Goal: Navigation & Orientation: Find specific page/section

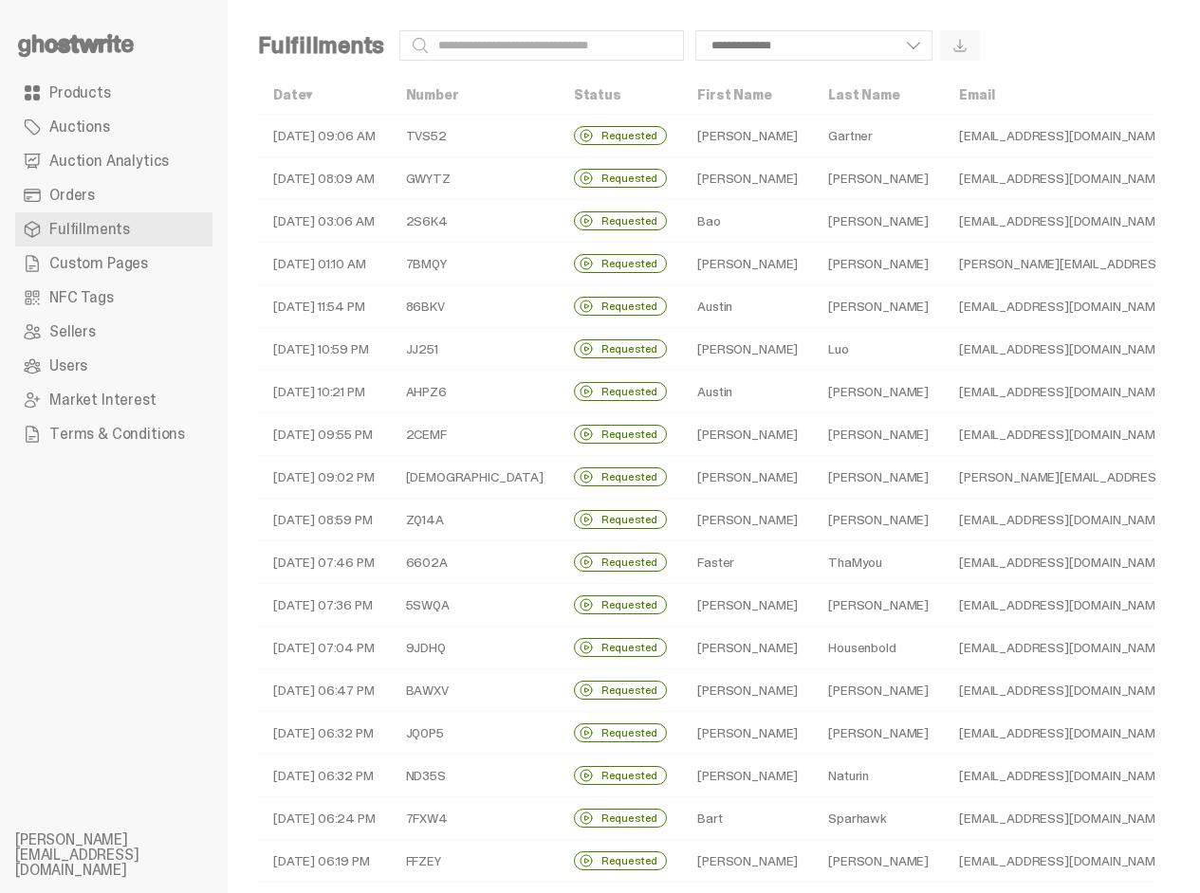
click at [91, 154] on span "Auction Analytics" at bounding box center [108, 161] width 119 height 15
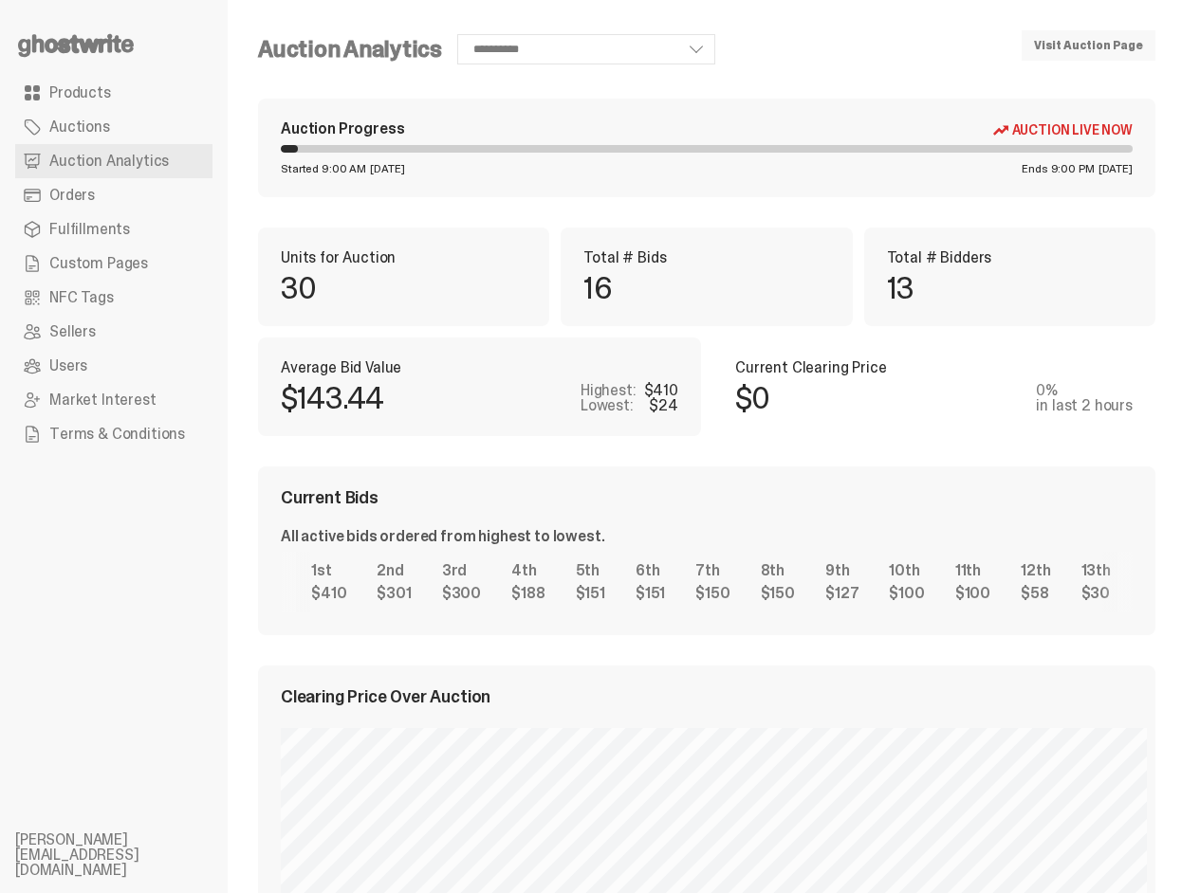
click at [152, 230] on link "Fulfillments" at bounding box center [113, 229] width 197 height 34
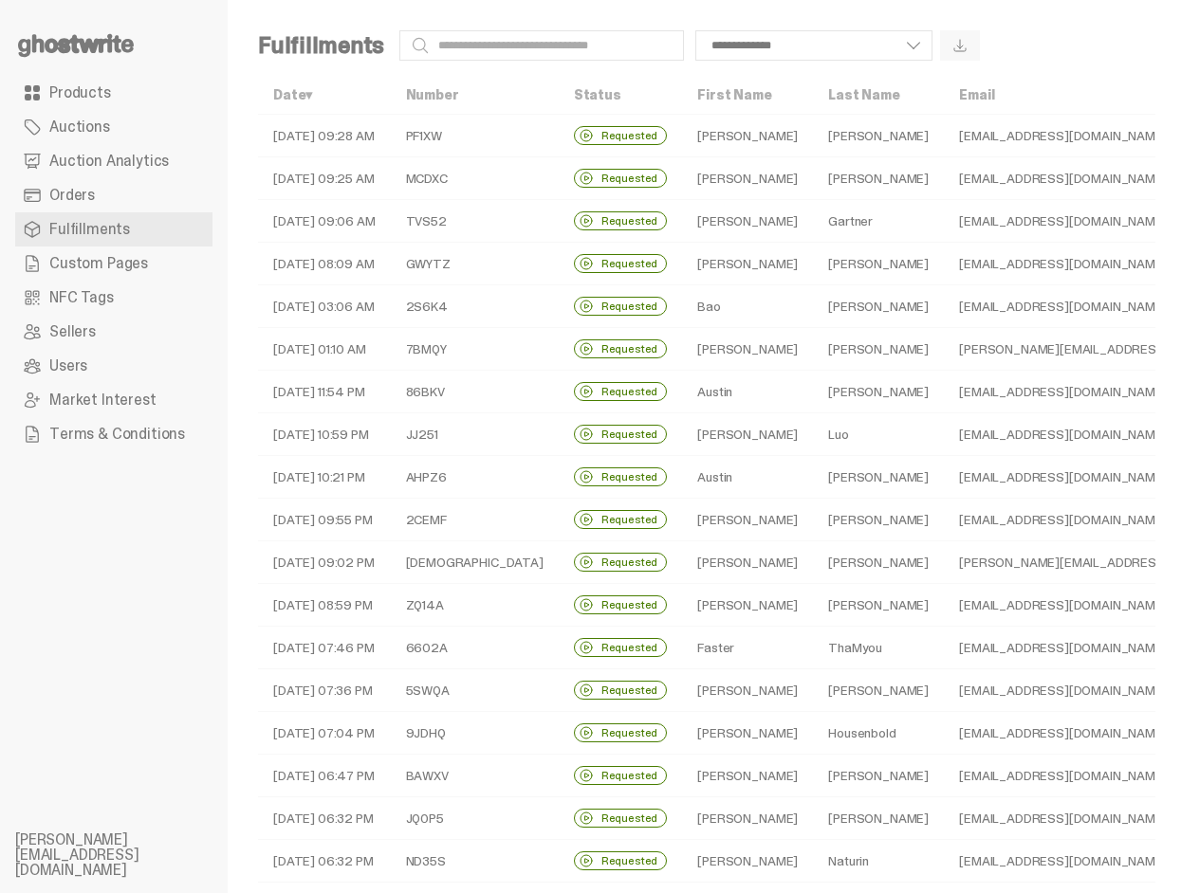
click at [140, 266] on span "Custom Pages" at bounding box center [98, 263] width 99 height 15
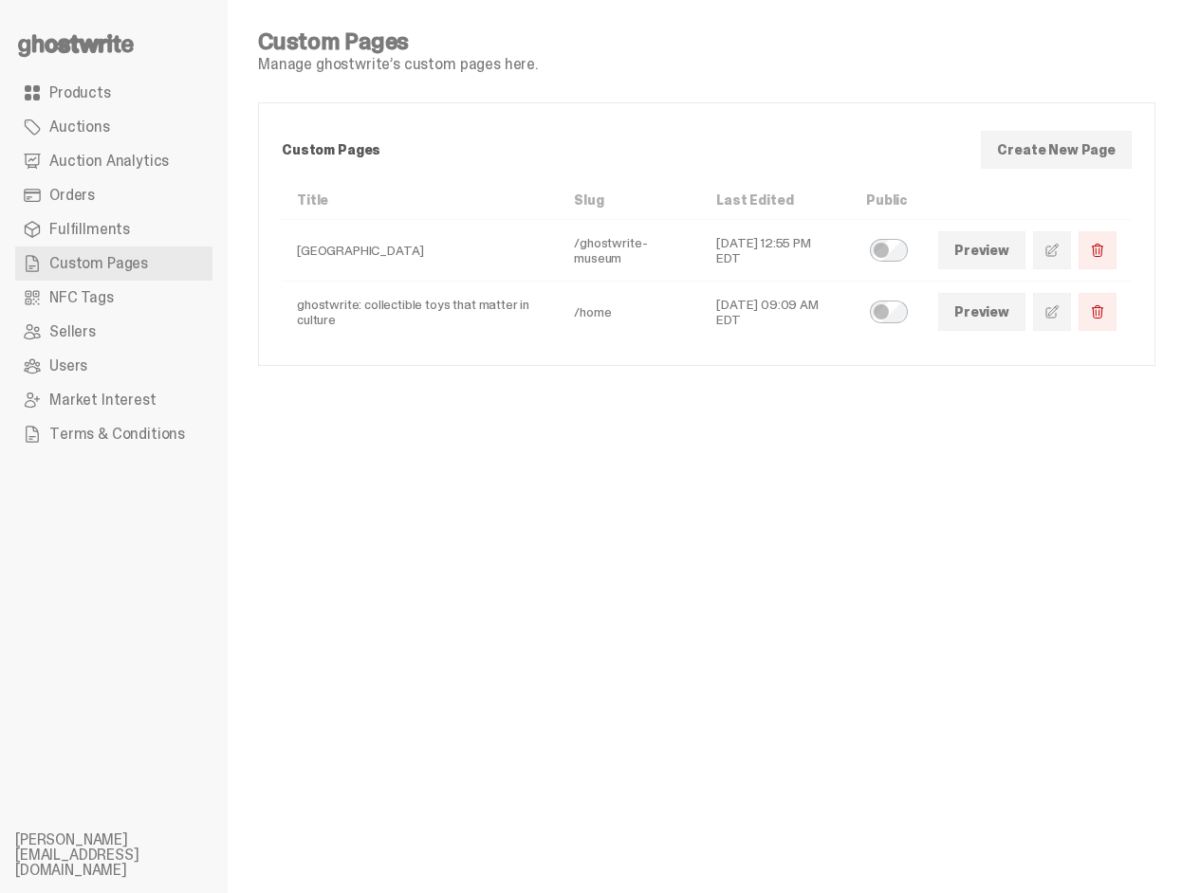
click at [145, 249] on link "Custom Pages" at bounding box center [113, 264] width 197 height 34
click at [148, 230] on link "Fulfillments" at bounding box center [113, 229] width 197 height 34
click at [146, 204] on link "Orders" at bounding box center [113, 195] width 197 height 34
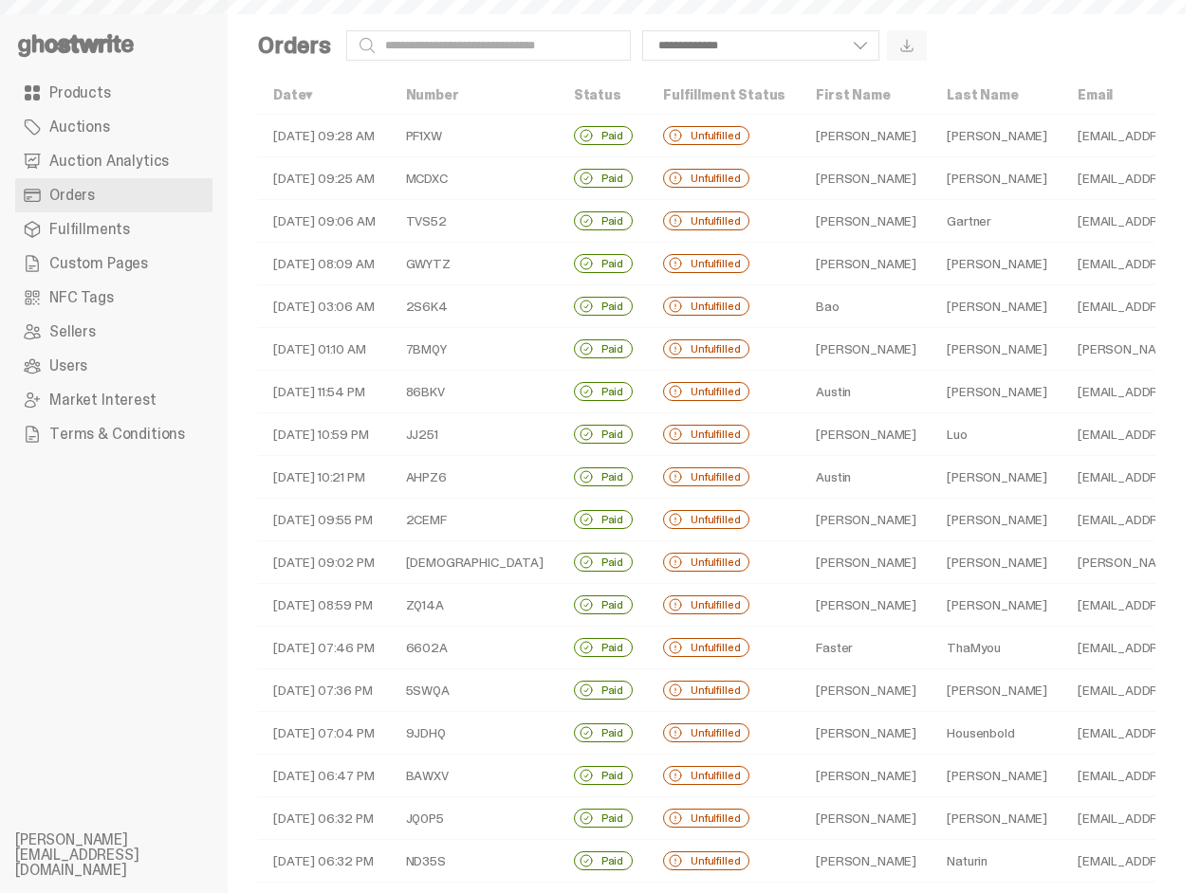
click at [138, 136] on link "Auctions" at bounding box center [113, 127] width 197 height 34
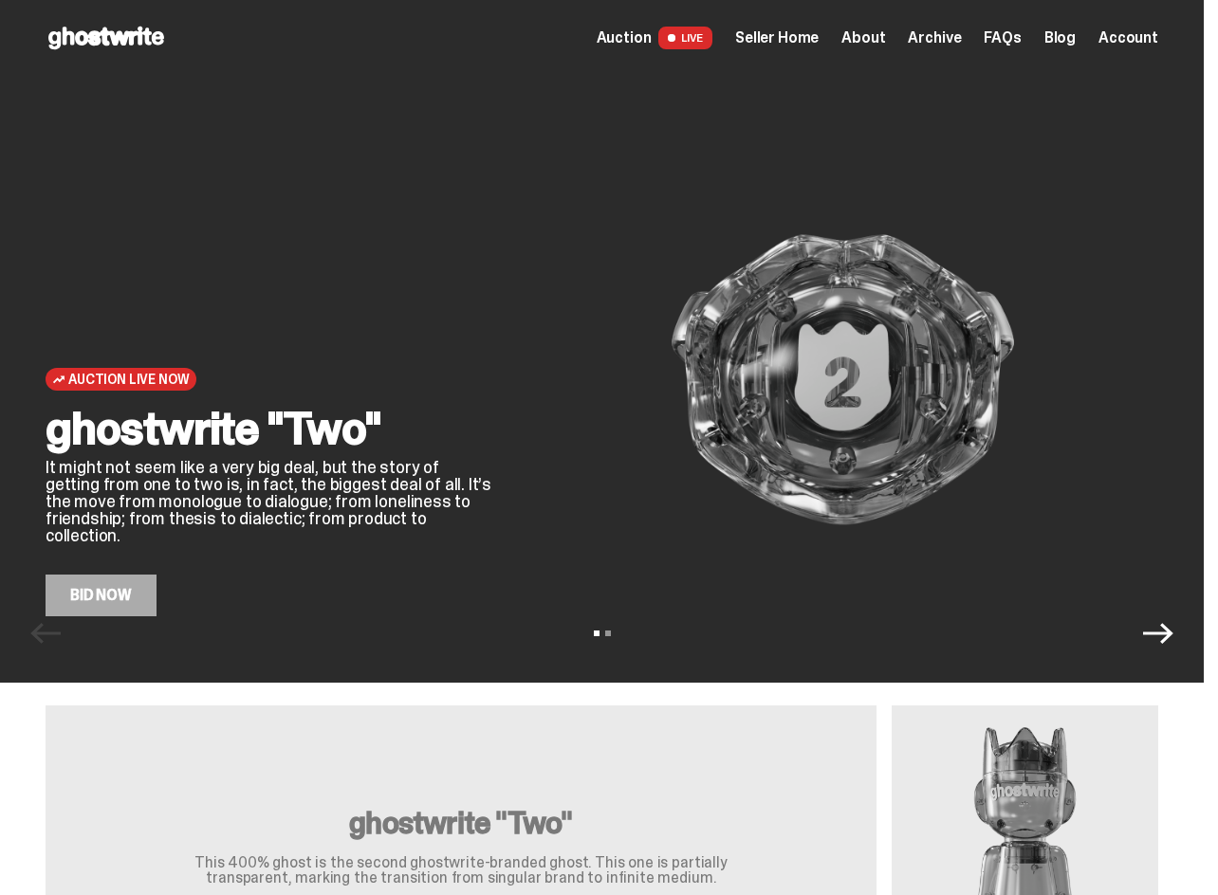
click at [824, 49] on div "Open main menu Home Auction LIVE Seller Home About Archive FAQs Blog" at bounding box center [602, 38] width 1112 height 30
click at [822, 49] on div "Open main menu Home Auction LIVE Seller Home About Archive FAQs Blog" at bounding box center [602, 38] width 1112 height 30
click at [818, 46] on span "Seller Home" at bounding box center [776, 37] width 83 height 15
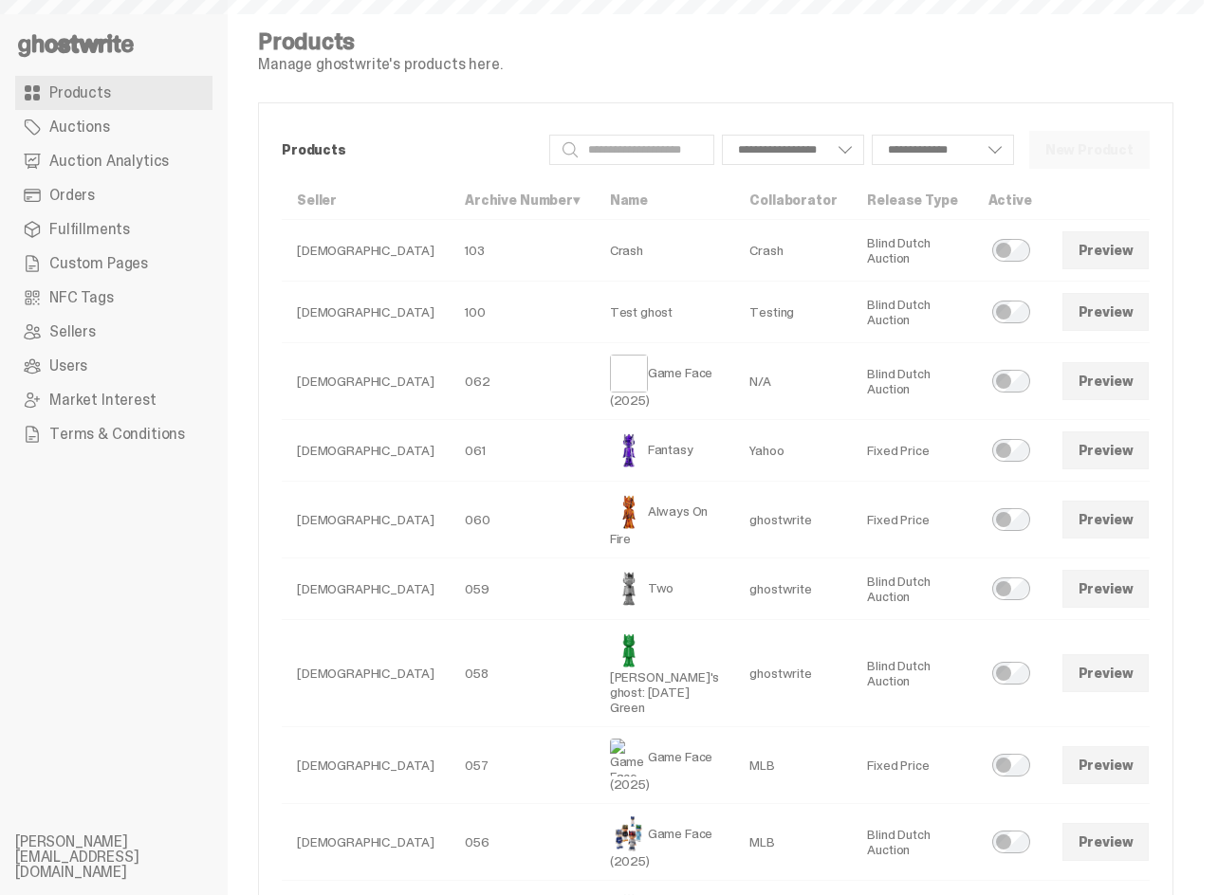
select select
click at [133, 205] on link "Orders" at bounding box center [113, 195] width 197 height 34
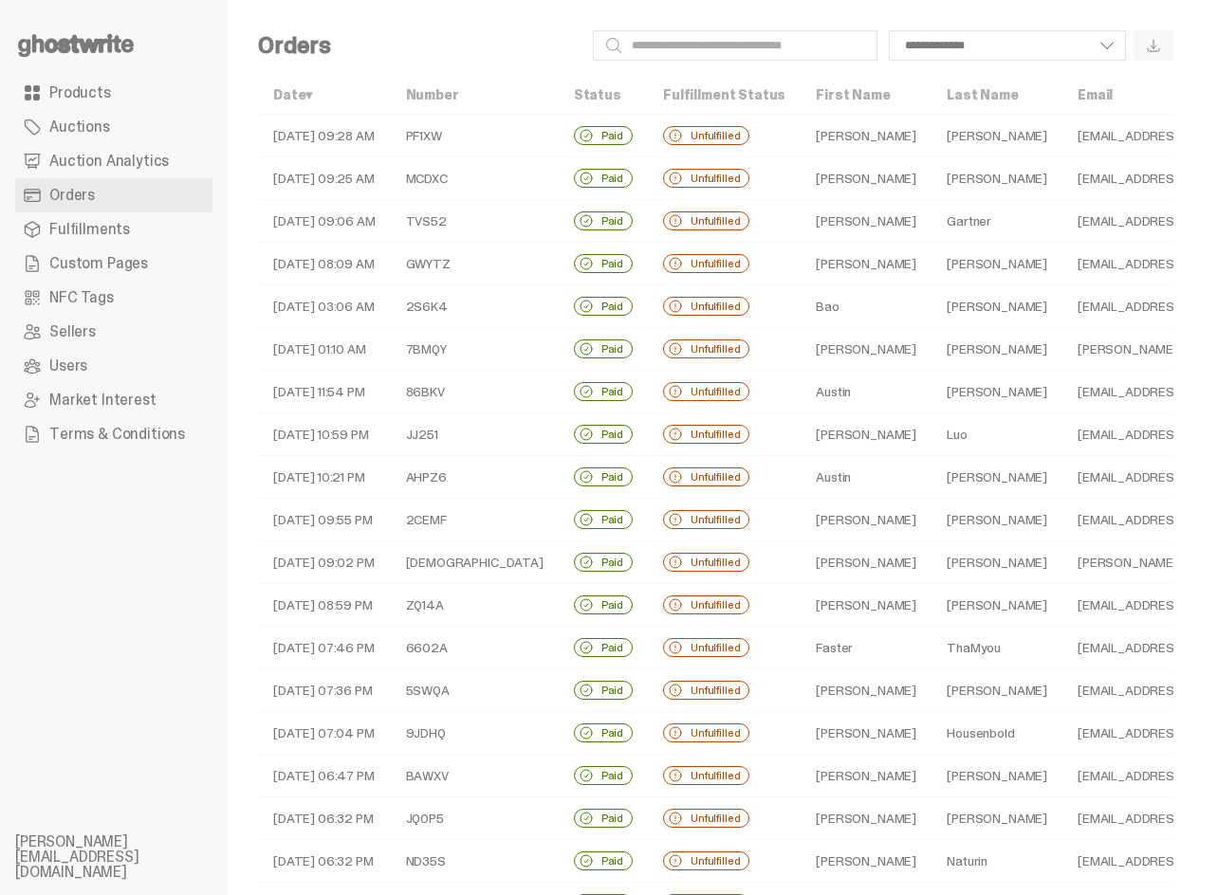
click at [301, 133] on td "09-02-25 09:28 AM" at bounding box center [324, 136] width 133 height 43
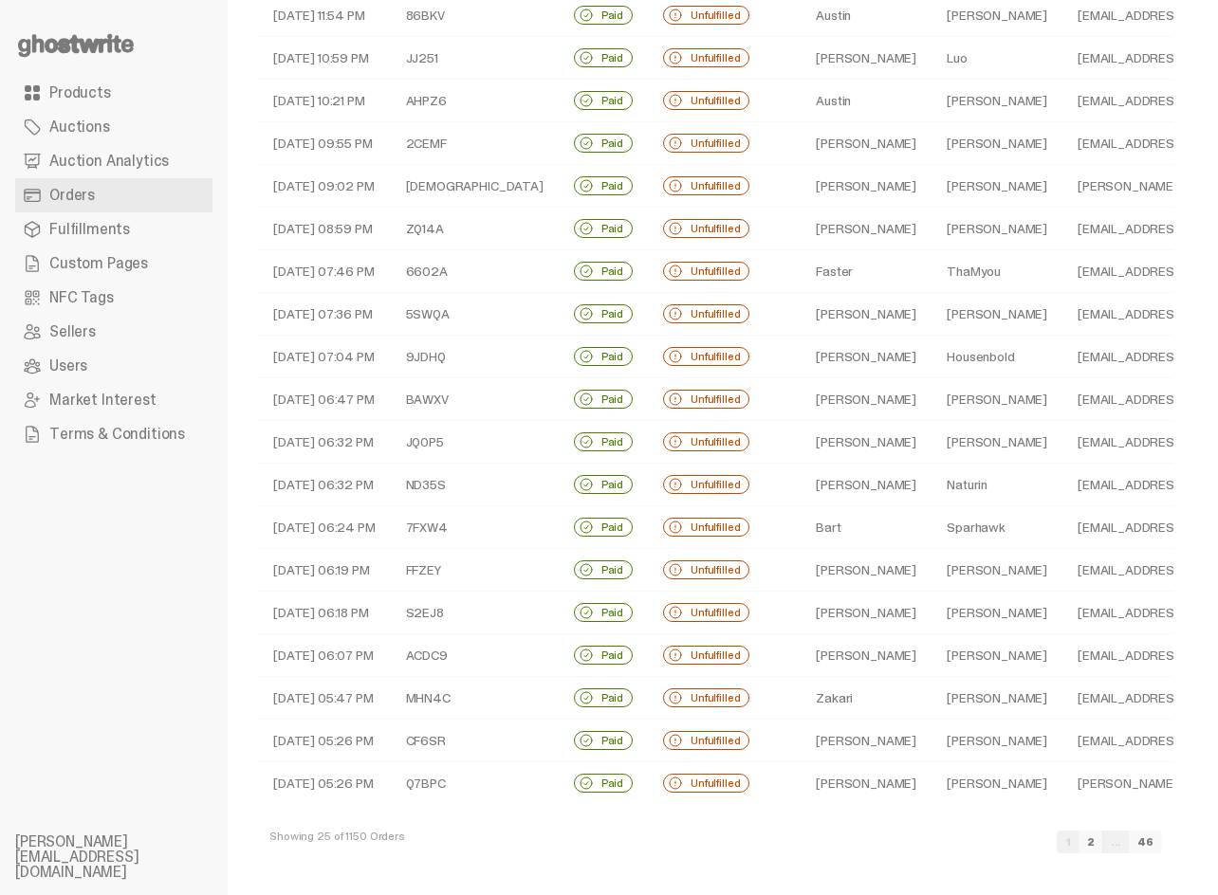
scroll to position [391, 0]
click at [1103, 840] on link "2" at bounding box center [1090, 842] width 25 height 23
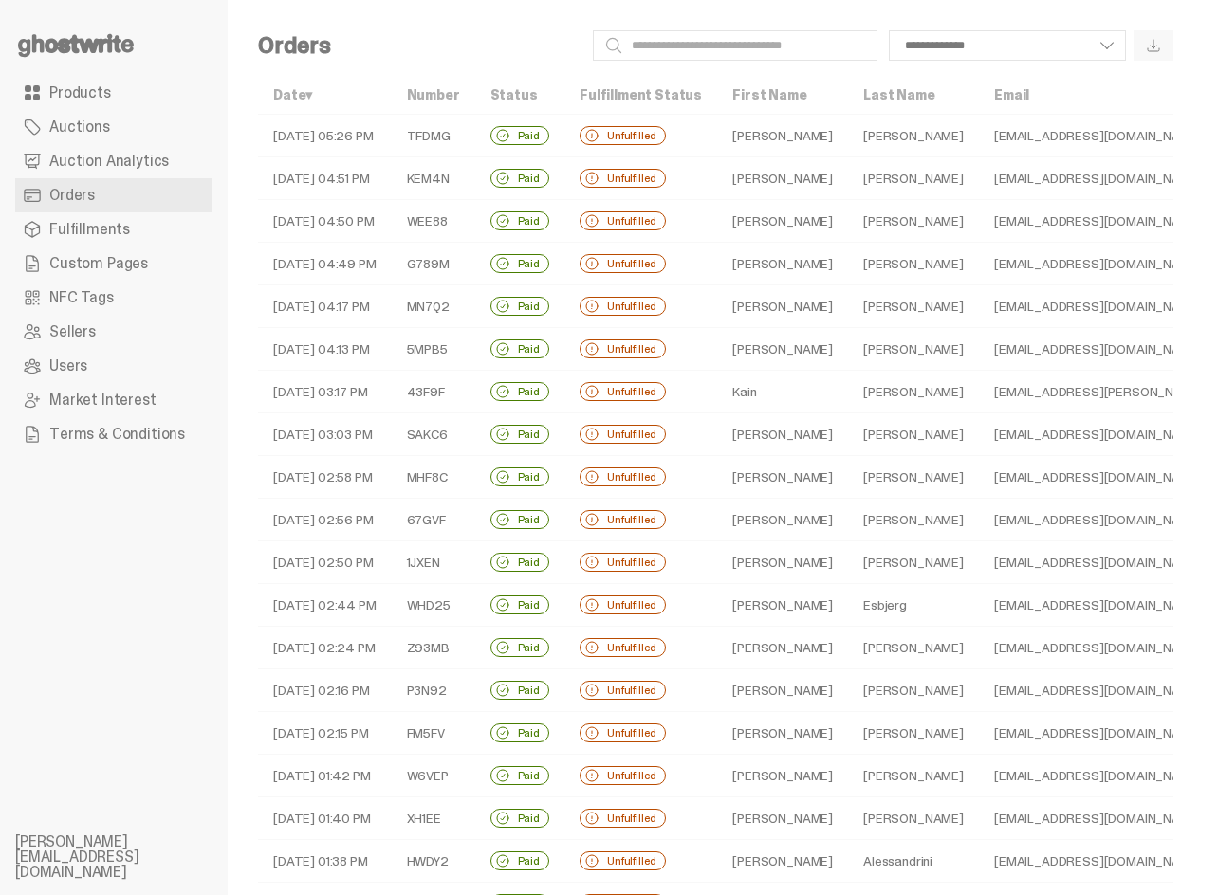
scroll to position [391, 0]
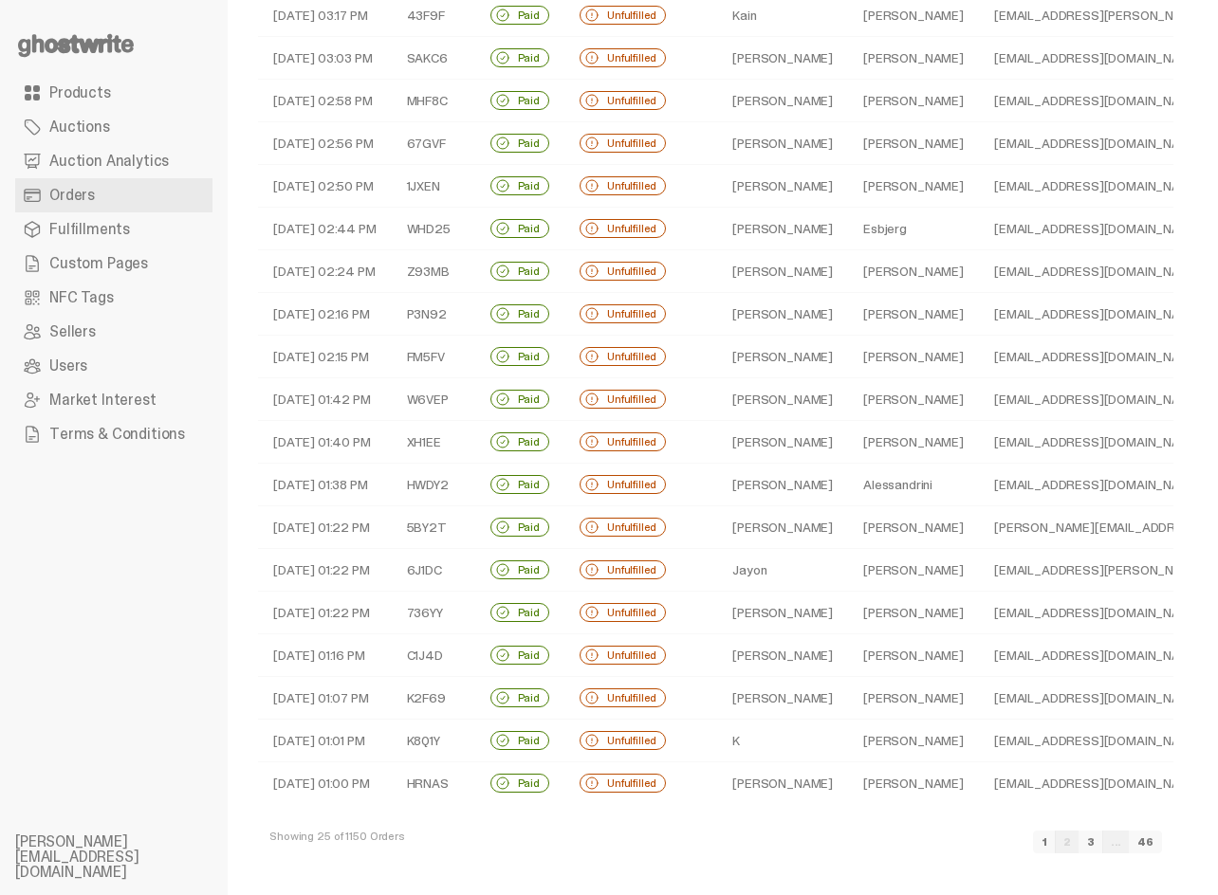
click at [1103, 846] on link "3" at bounding box center [1090, 842] width 25 height 23
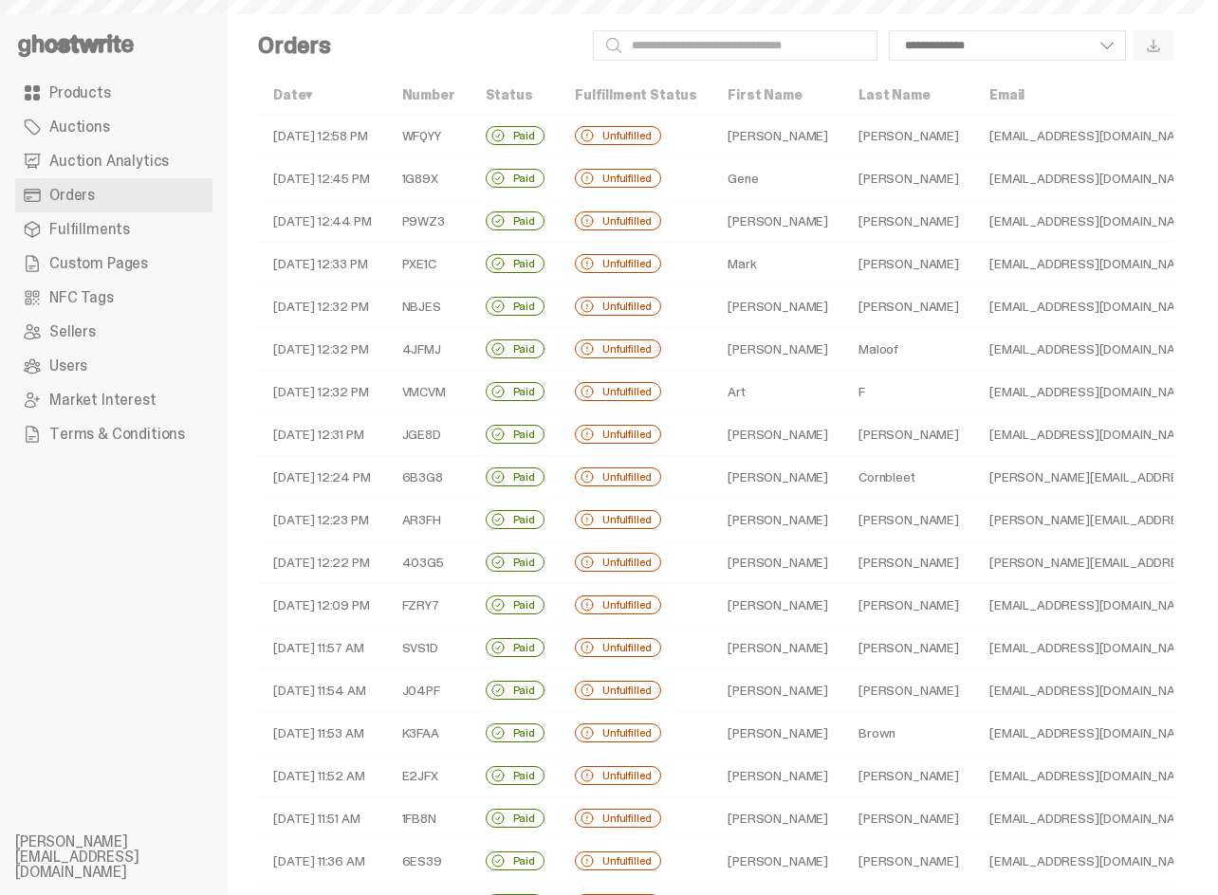
scroll to position [391, 0]
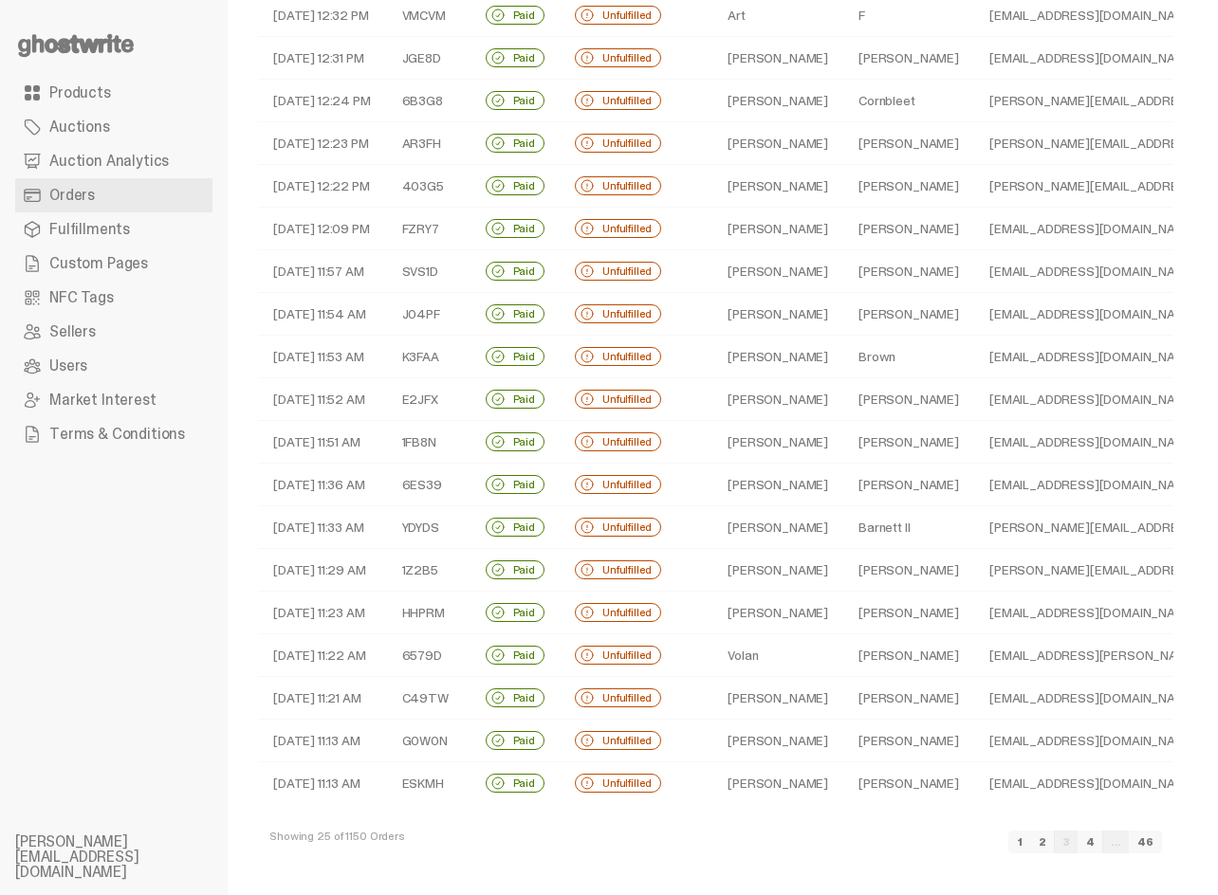
click at [1103, 844] on link "4" at bounding box center [1090, 842] width 26 height 23
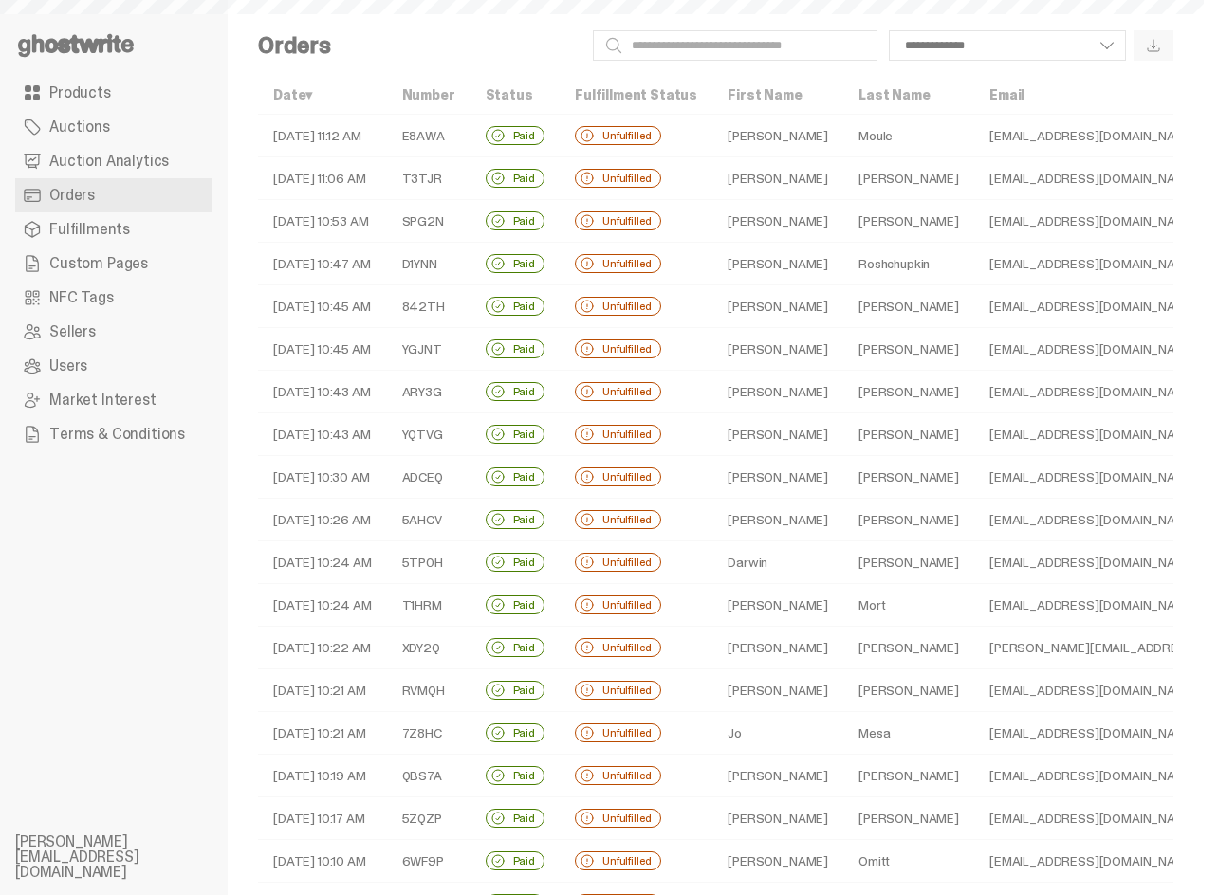
scroll to position [391, 0]
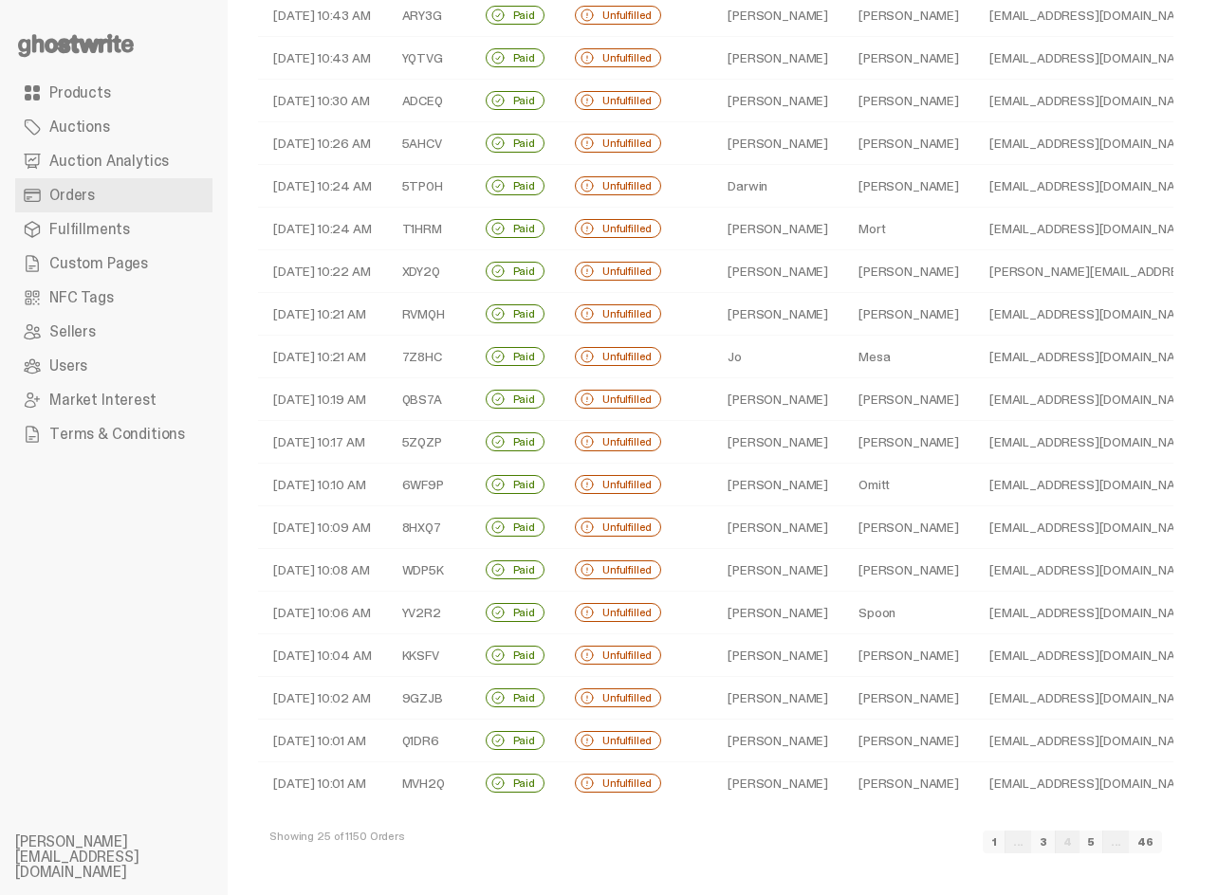
click at [1103, 853] on link "5" at bounding box center [1091, 842] width 24 height 23
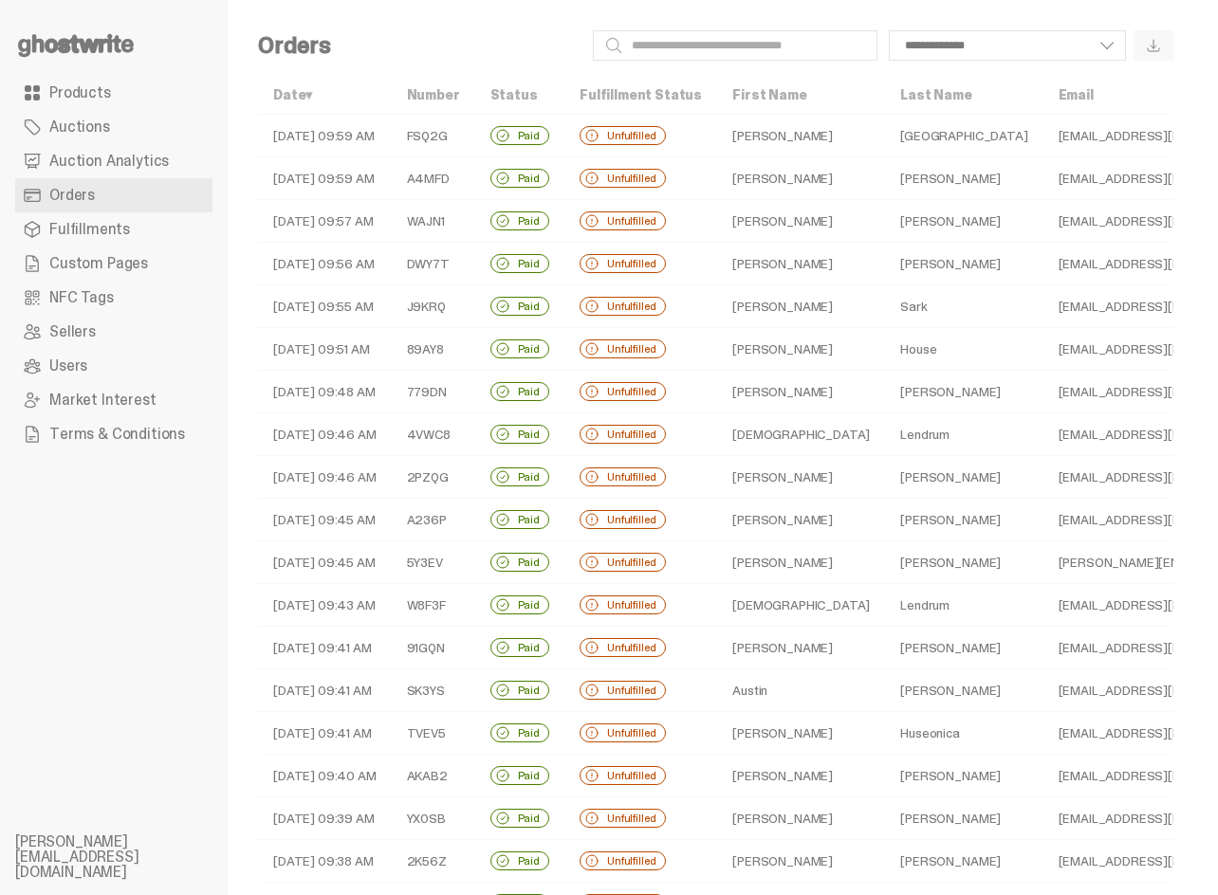
scroll to position [391, 0]
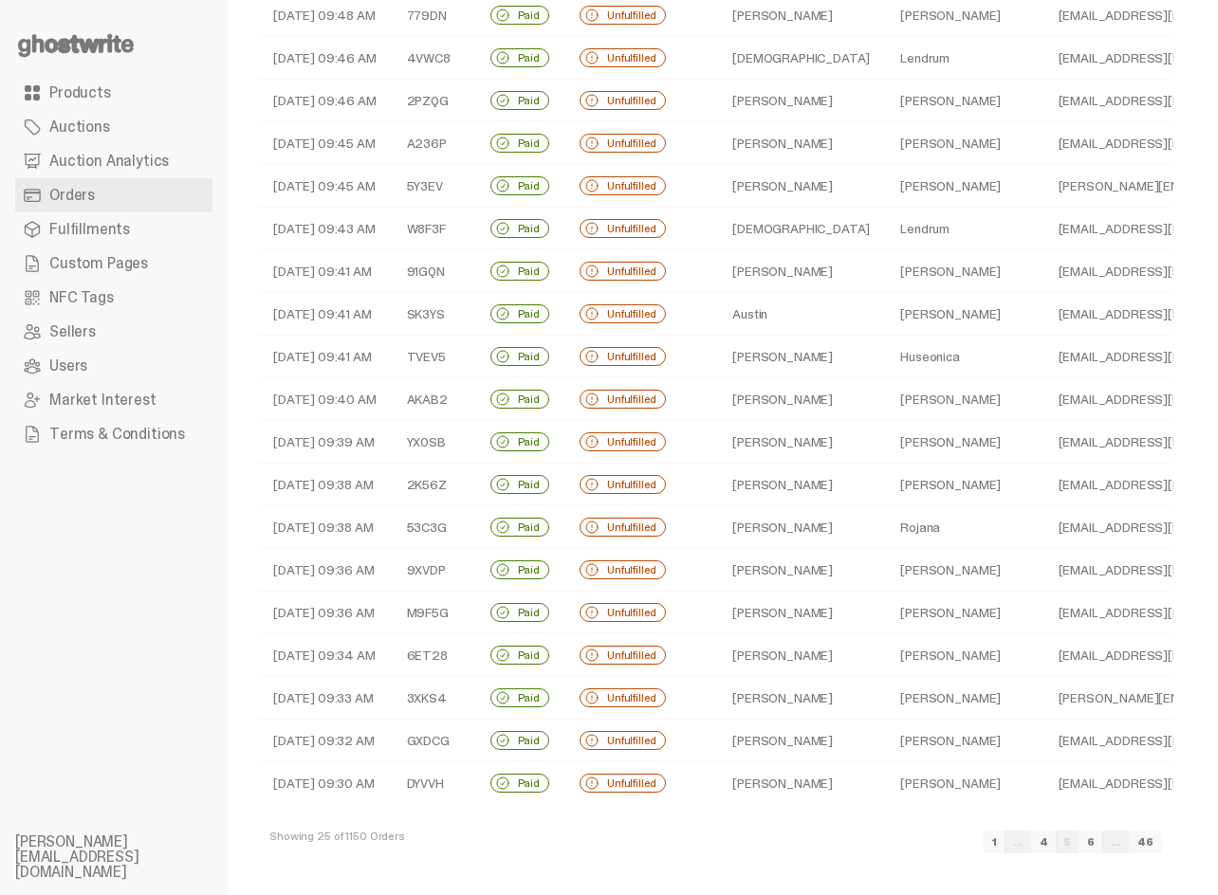
click at [1103, 845] on link "6" at bounding box center [1090, 842] width 25 height 23
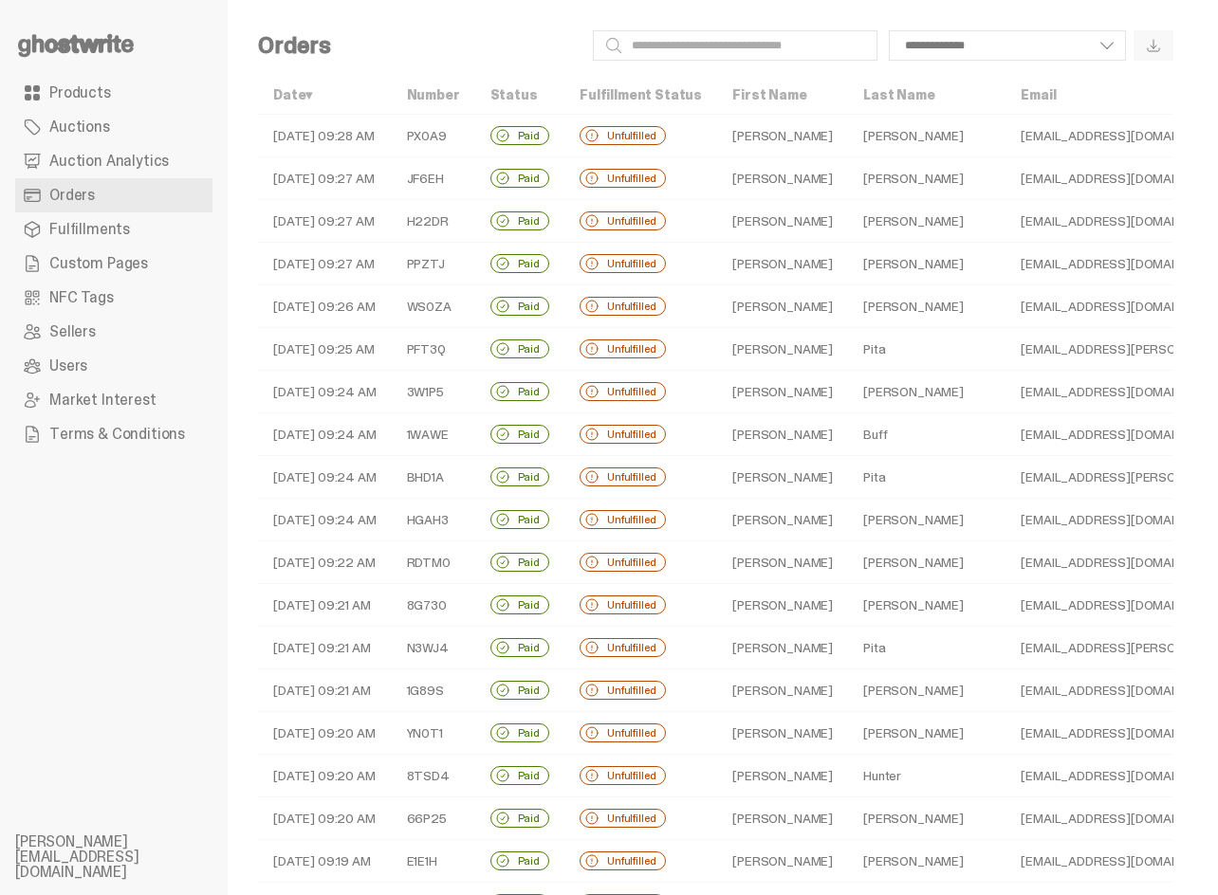
scroll to position [391, 0]
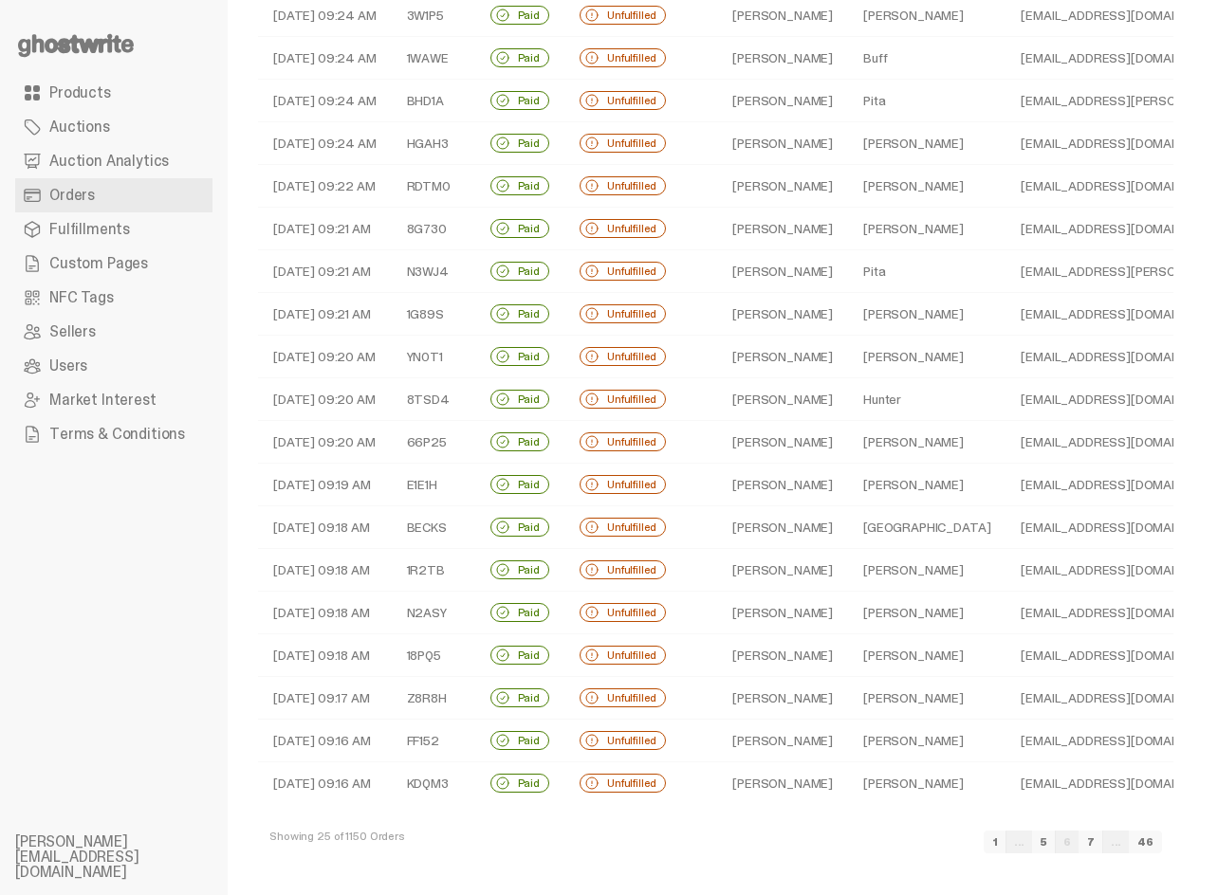
click at [1103, 844] on link "7" at bounding box center [1090, 842] width 25 height 23
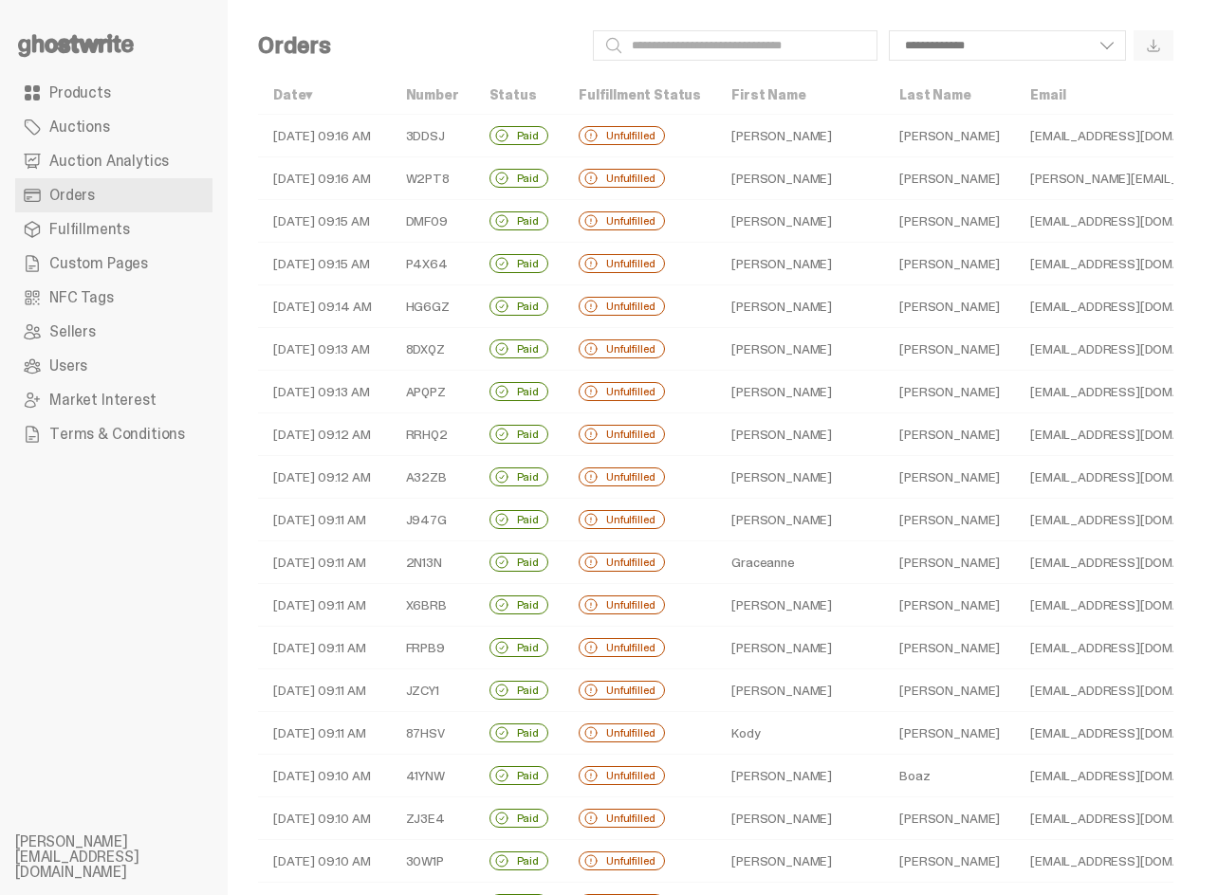
scroll to position [391, 0]
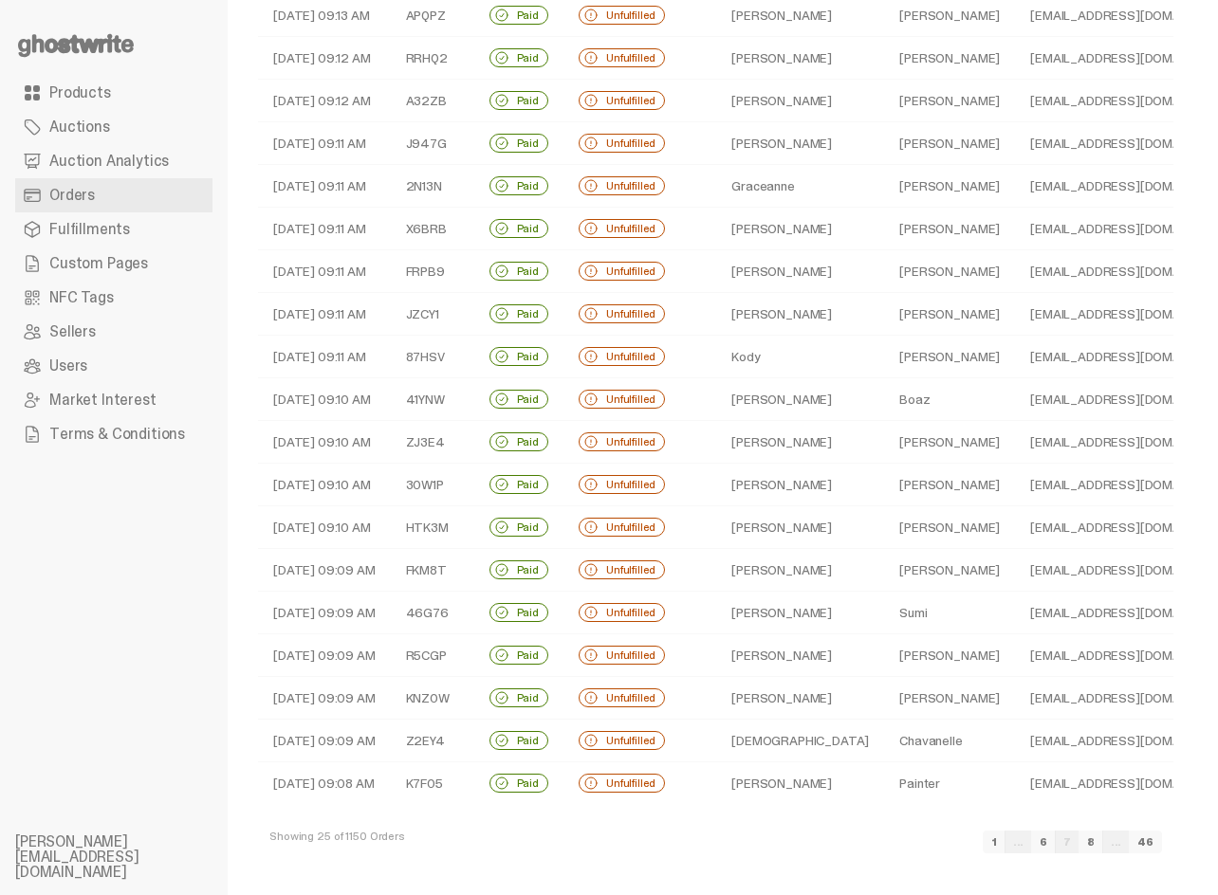
click at [1103, 846] on link "8" at bounding box center [1090, 842] width 25 height 23
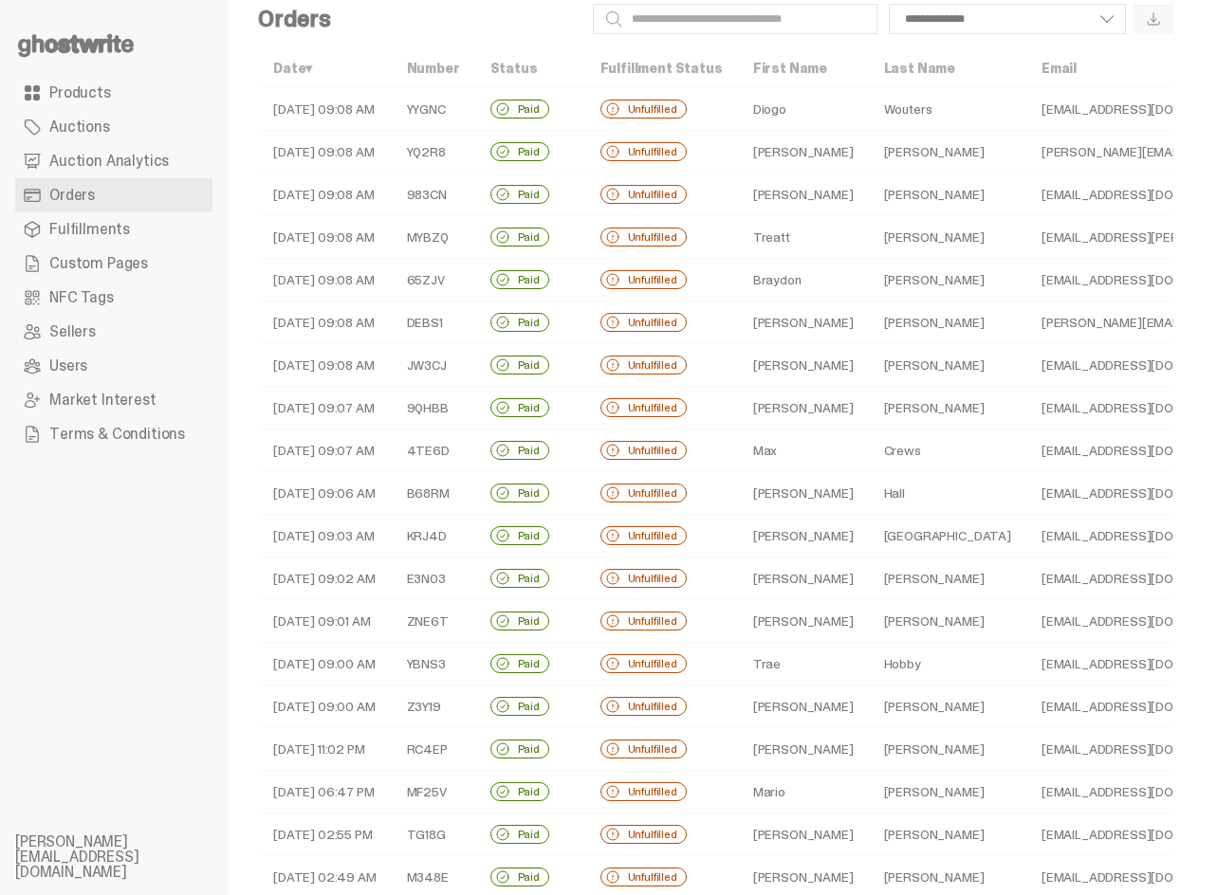
scroll to position [391, 0]
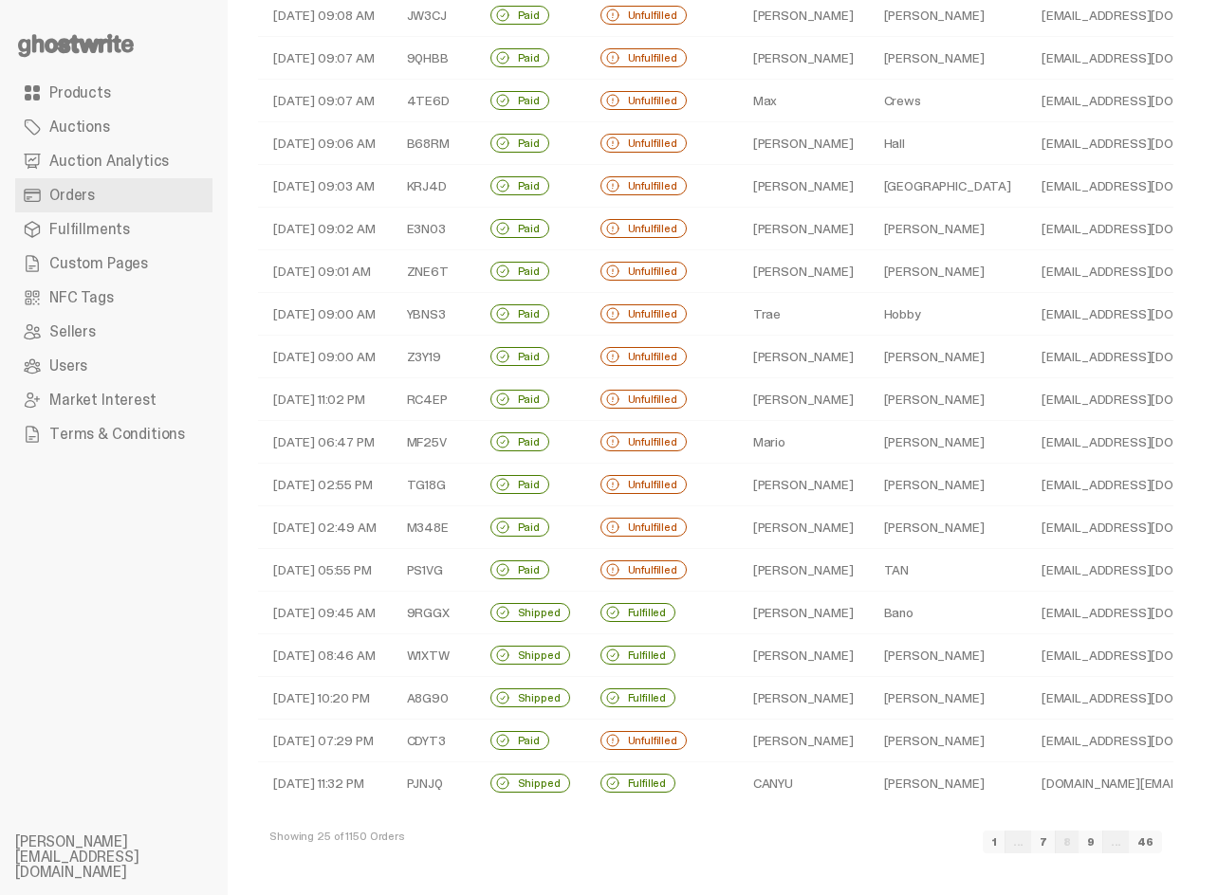
click at [1103, 844] on link "9" at bounding box center [1090, 842] width 25 height 23
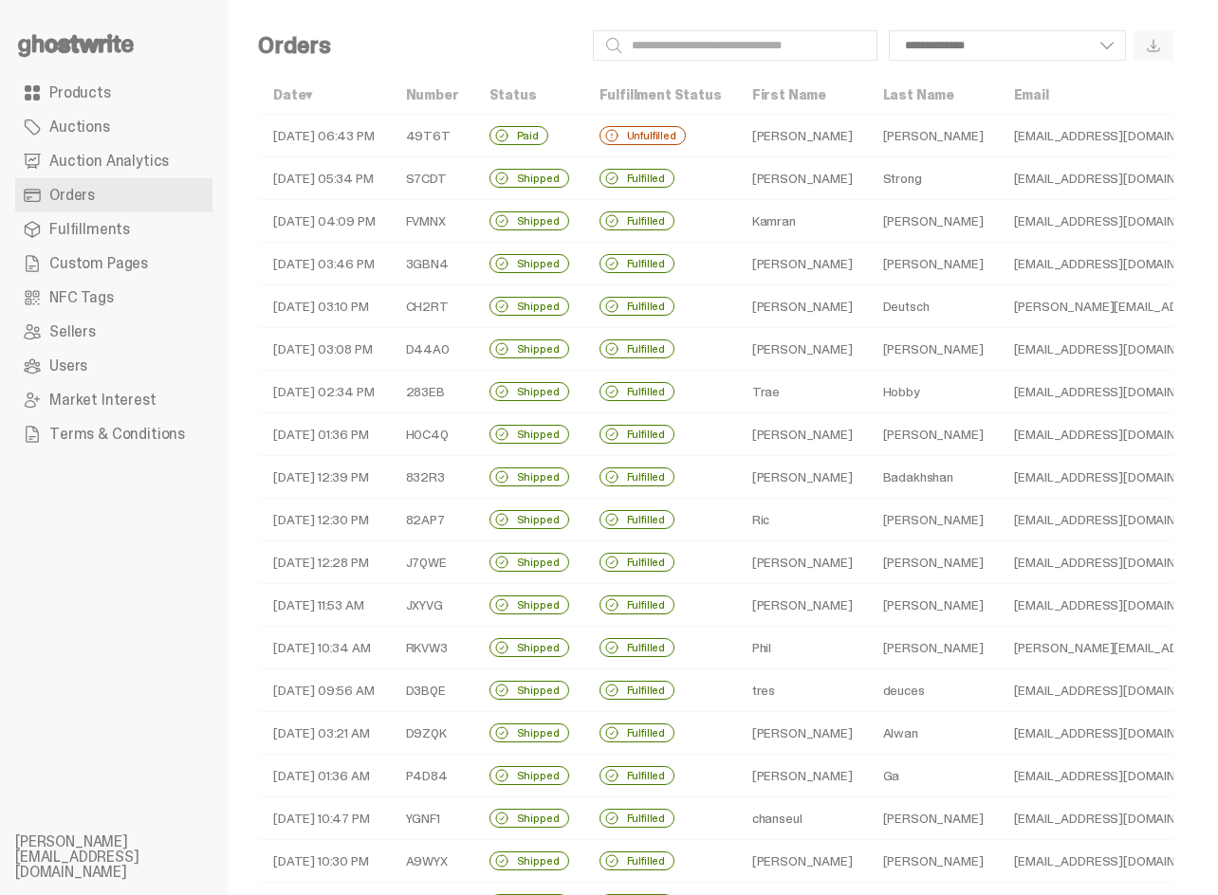
click at [712, 177] on td "Fulfilled" at bounding box center [660, 178] width 153 height 43
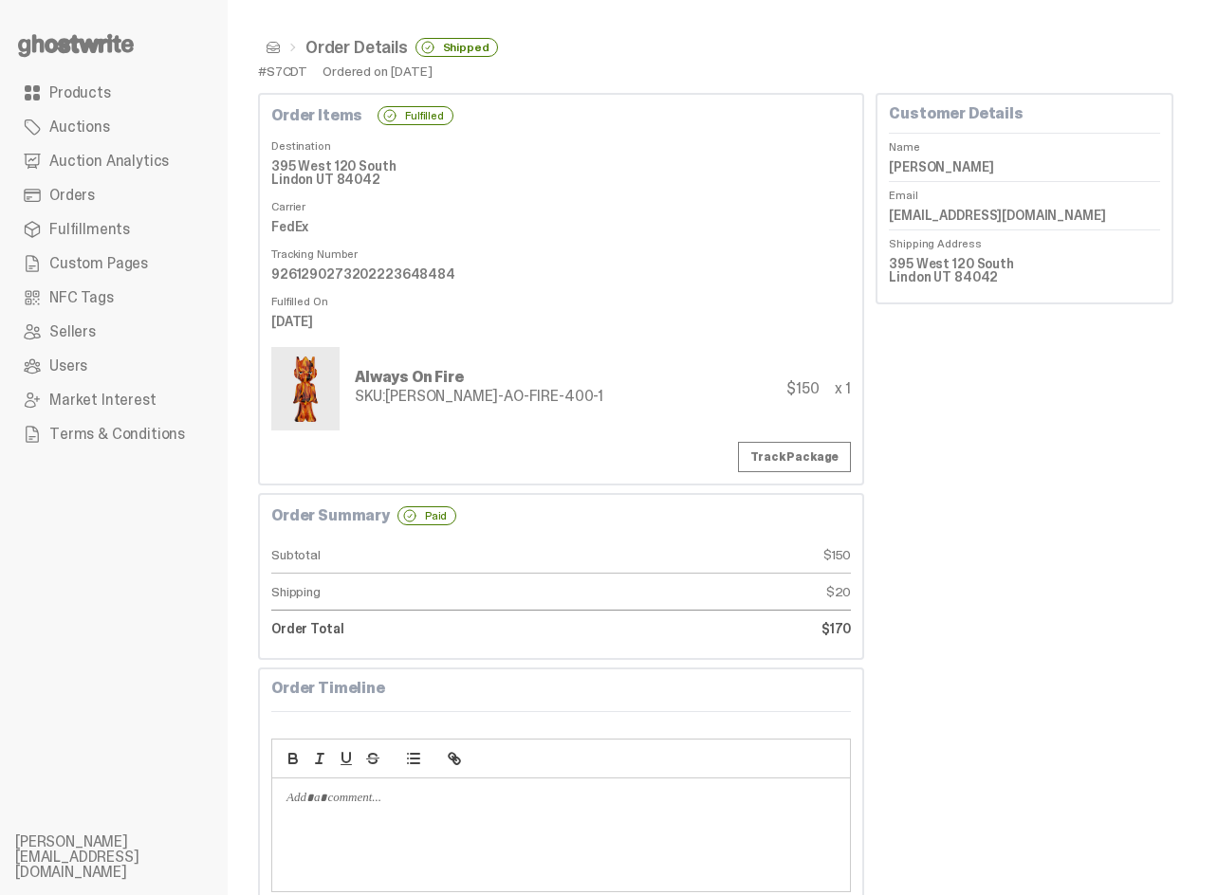
drag, startPoint x: 285, startPoint y: 161, endPoint x: 792, endPoint y: 414, distance: 566.2
click at [769, 420] on div "Order Items Fulfilled Destination 395 West 120 South Lindon UT 84042 Carrier Fe…" at bounding box center [561, 289] width 606 height 393
click at [1000, 414] on div "Customer Details Name Troy Strong Email troystrong@mac.com Shipping Address 395…" at bounding box center [1024, 666] width 298 height 1147
click at [144, 232] on link "Fulfillments" at bounding box center [113, 229] width 197 height 34
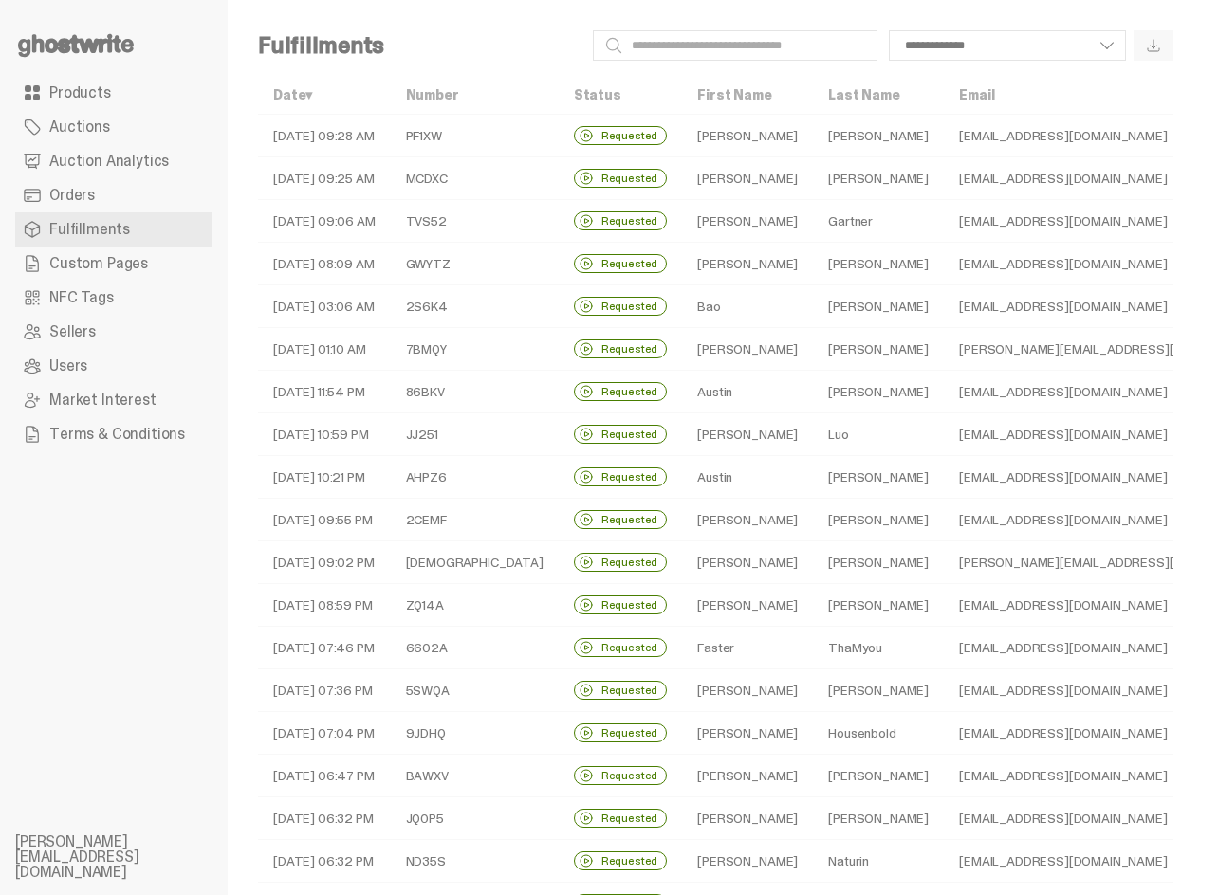
scroll to position [391, 0]
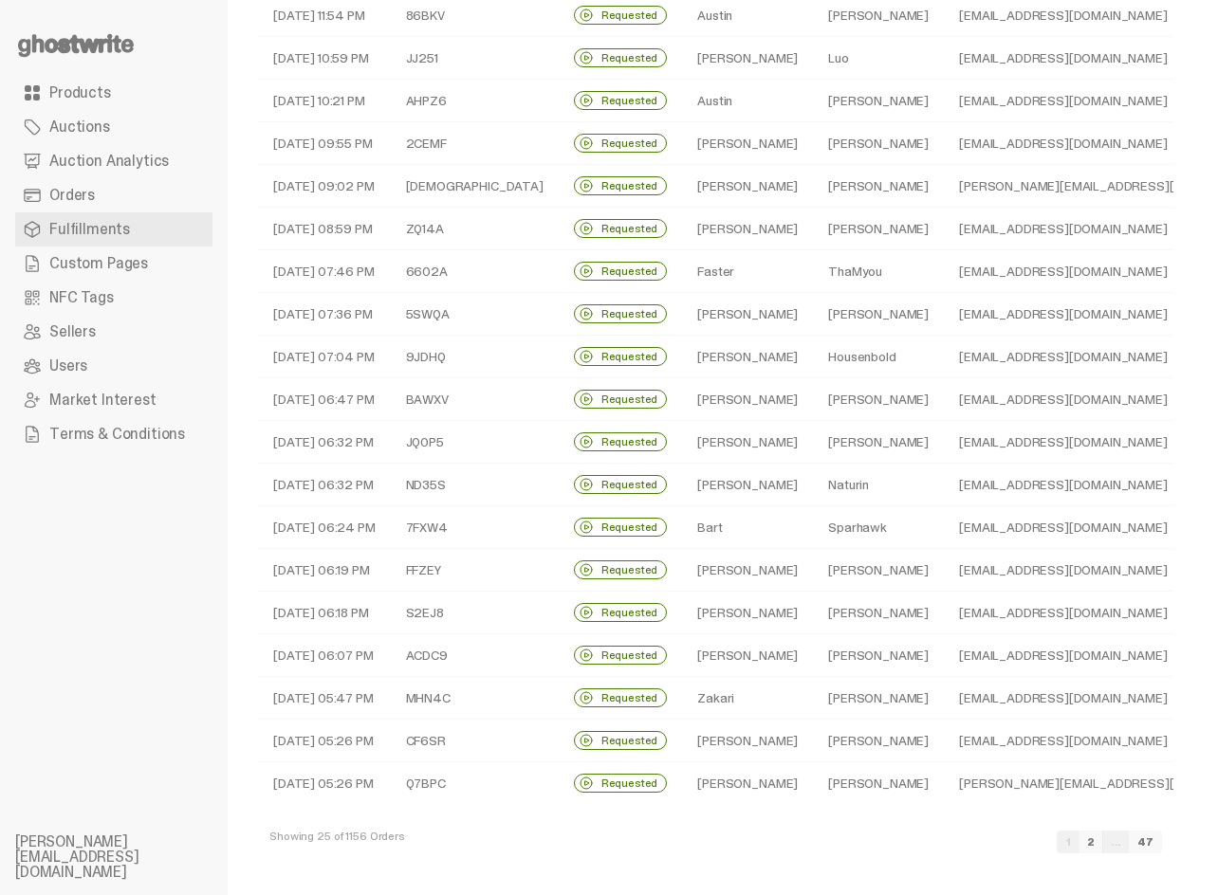
click at [695, 398] on td "Edwin" at bounding box center [747, 399] width 131 height 43
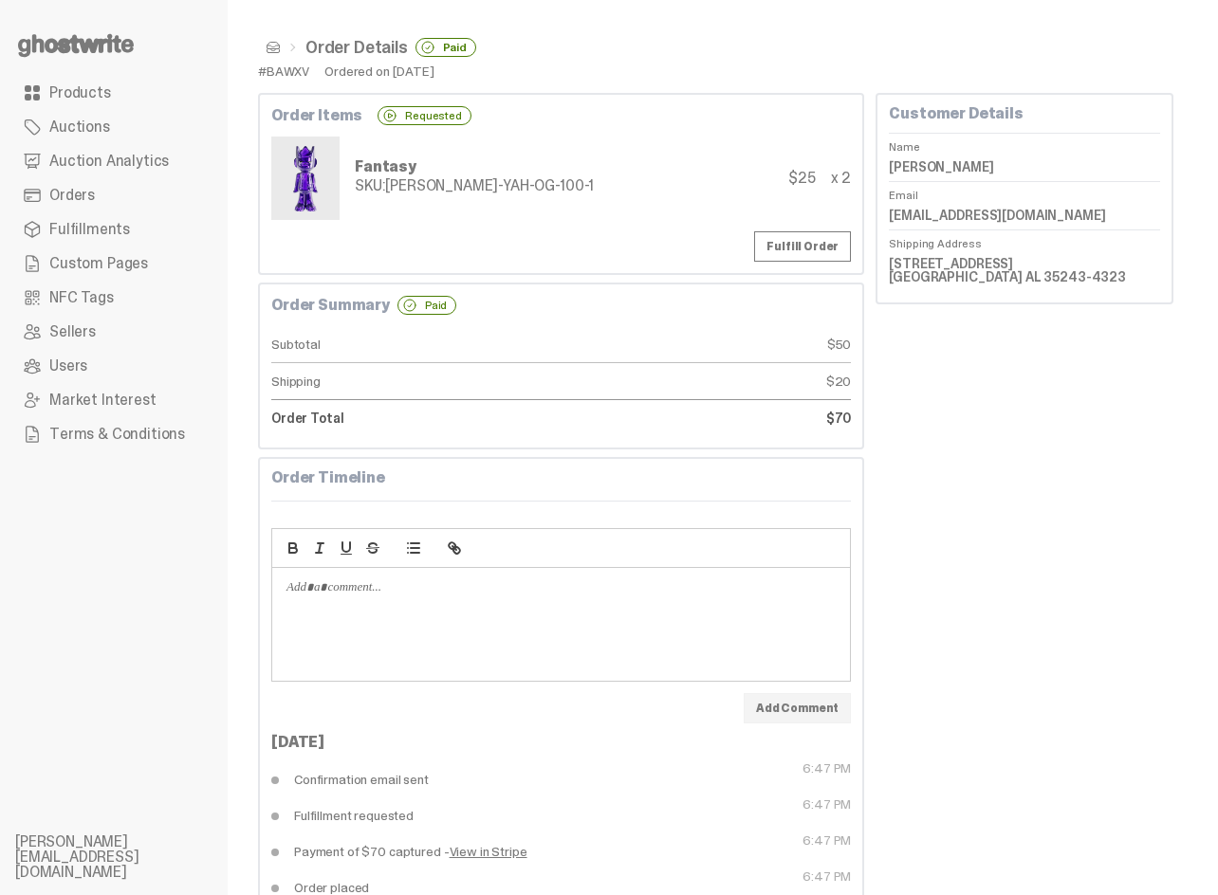
scroll to position [60, 0]
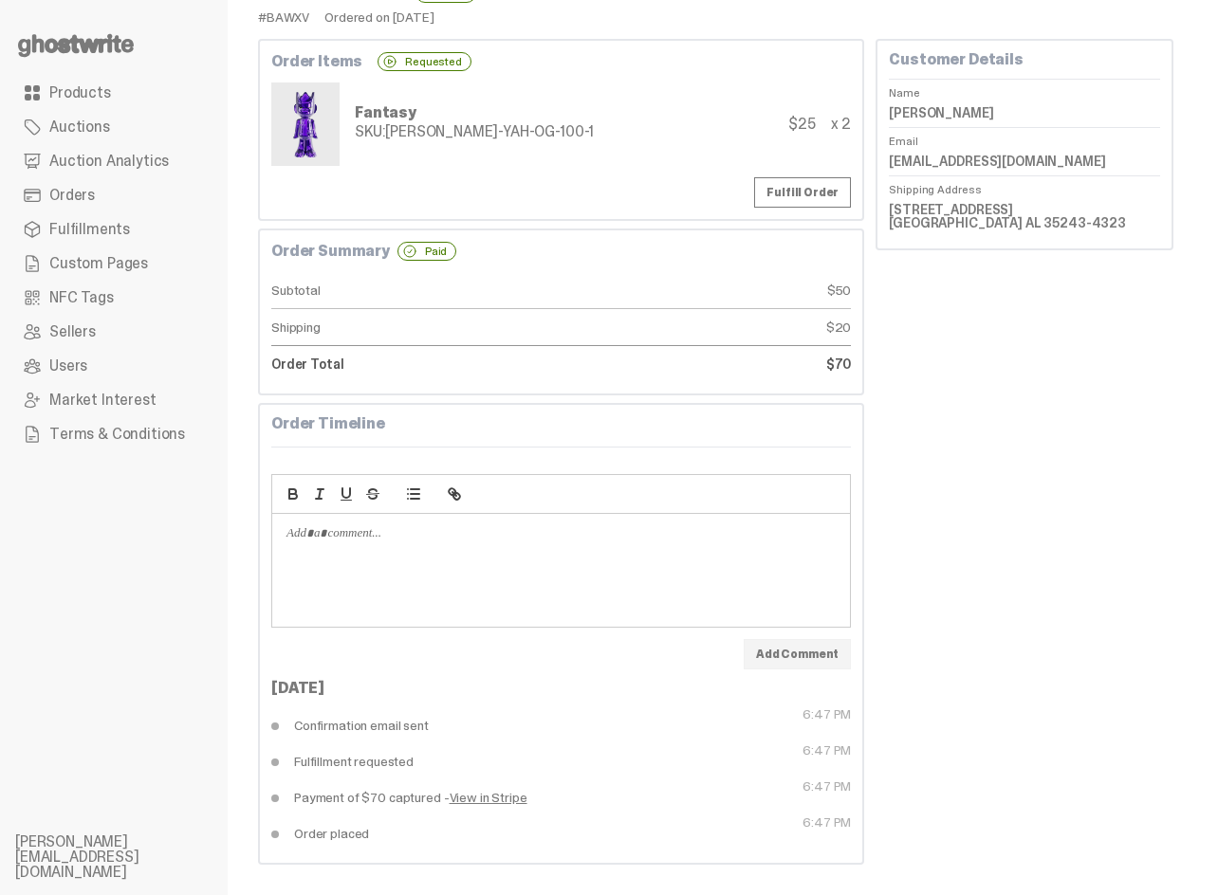
drag, startPoint x: 859, startPoint y: 821, endPoint x: 284, endPoint y: 679, distance: 593.0
click at [284, 681] on div "Sep 01, 2025 Confirmation email sent 6:47 PM Fulfillment requested 6:47 PM Paym…" at bounding box center [560, 766] width 579 height 171
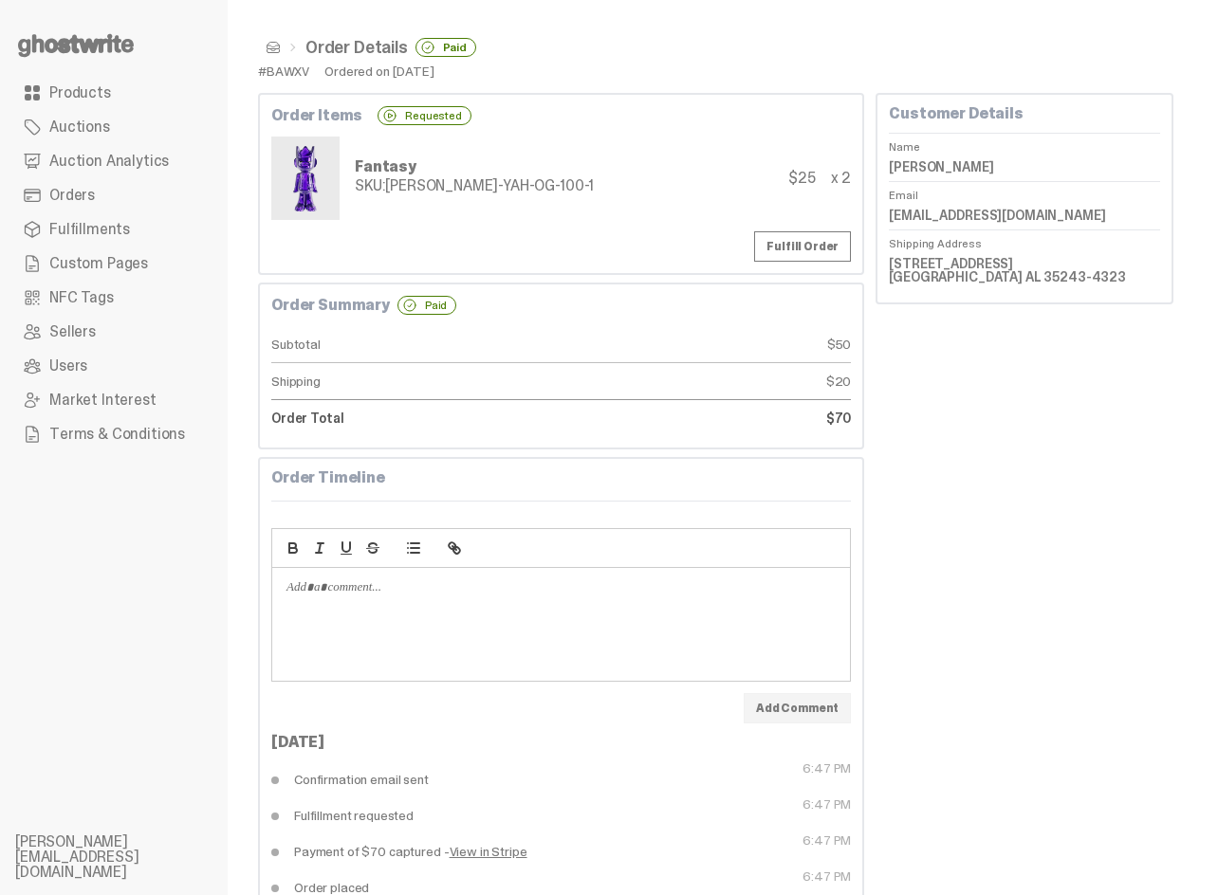
click at [92, 222] on span "Fulfillments" at bounding box center [89, 229] width 81 height 15
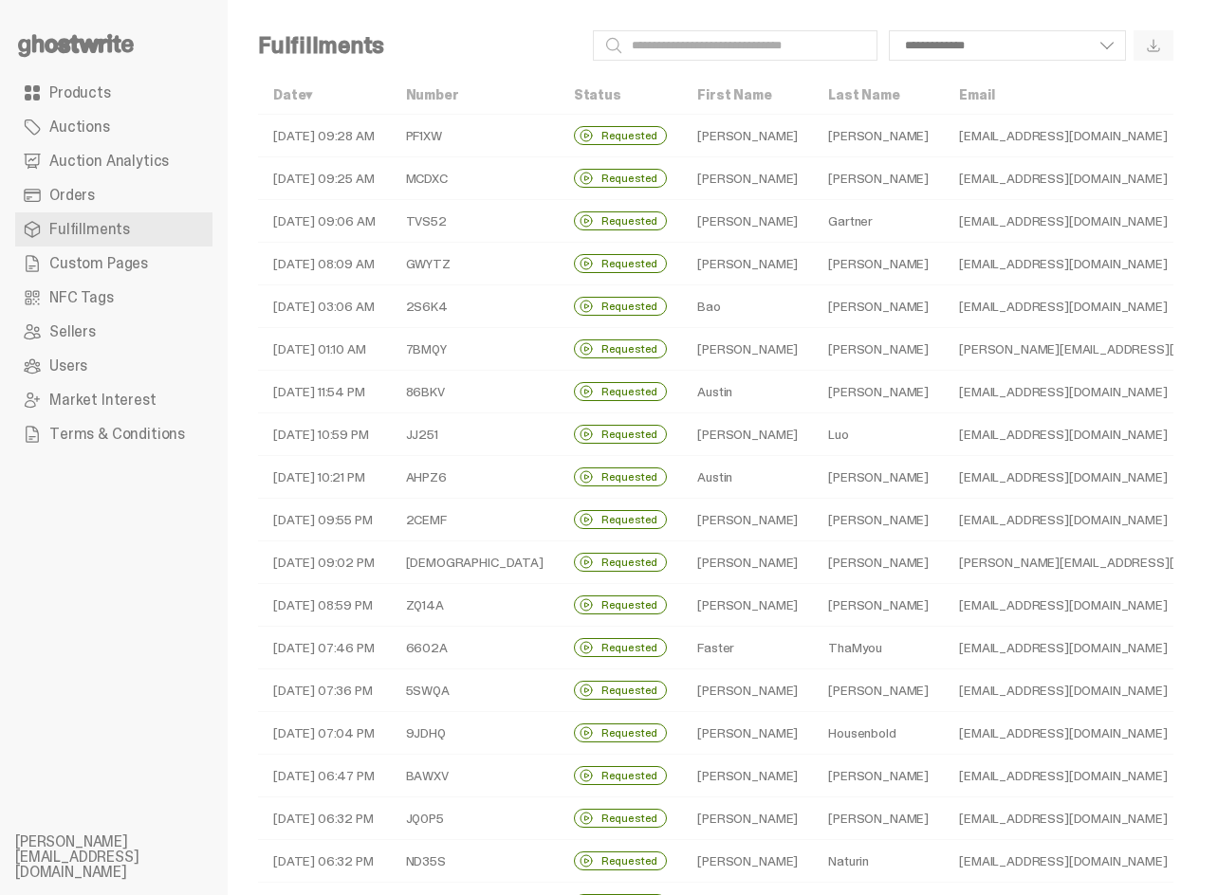
click at [275, 182] on td "09-02-25 09:25 AM" at bounding box center [324, 178] width 133 height 43
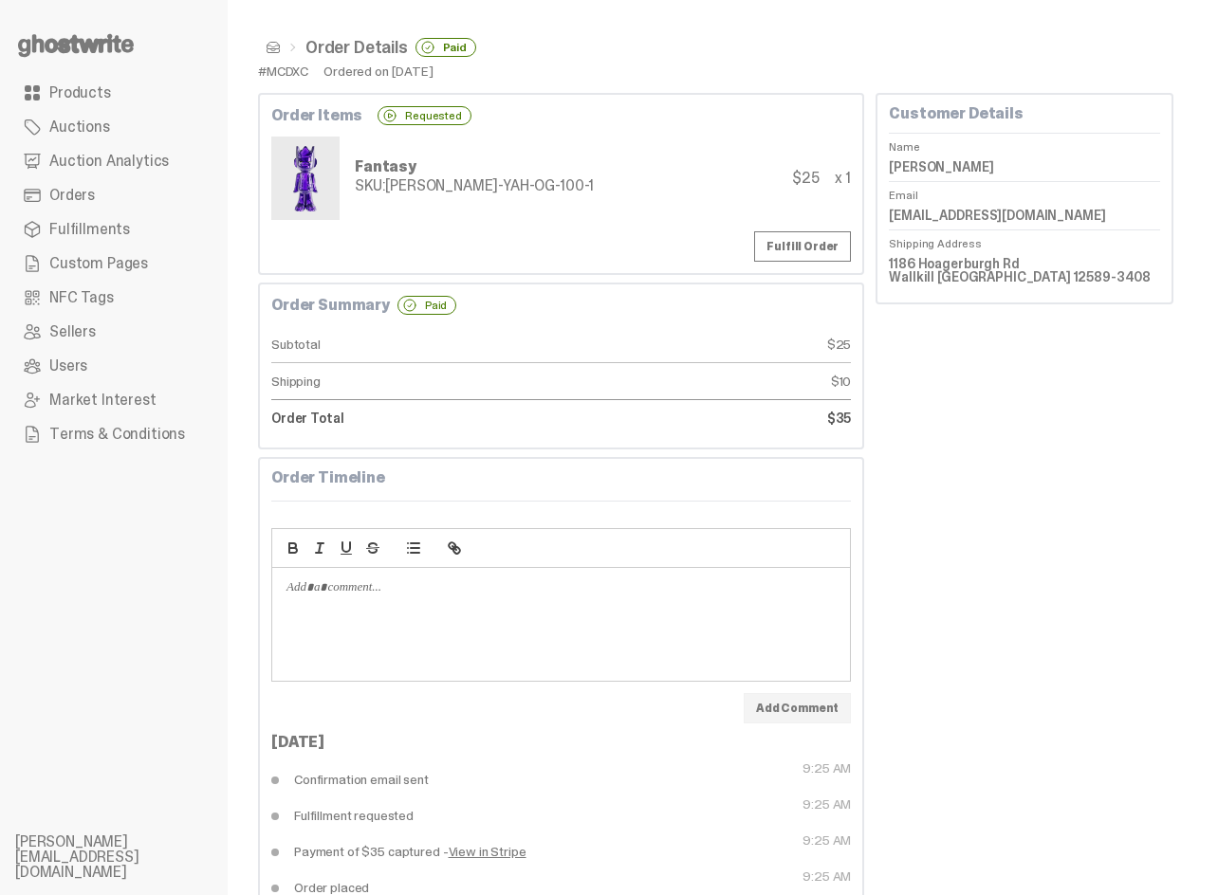
drag, startPoint x: 312, startPoint y: 48, endPoint x: 428, endPoint y: 53, distance: 115.8
click at [428, 53] on li "Order Details Paid" at bounding box center [378, 47] width 195 height 19
click at [1117, 532] on div "Customer Details Name Joe Raines Email jraines.ny25@gmail.com Shipping Address …" at bounding box center [1024, 506] width 298 height 826
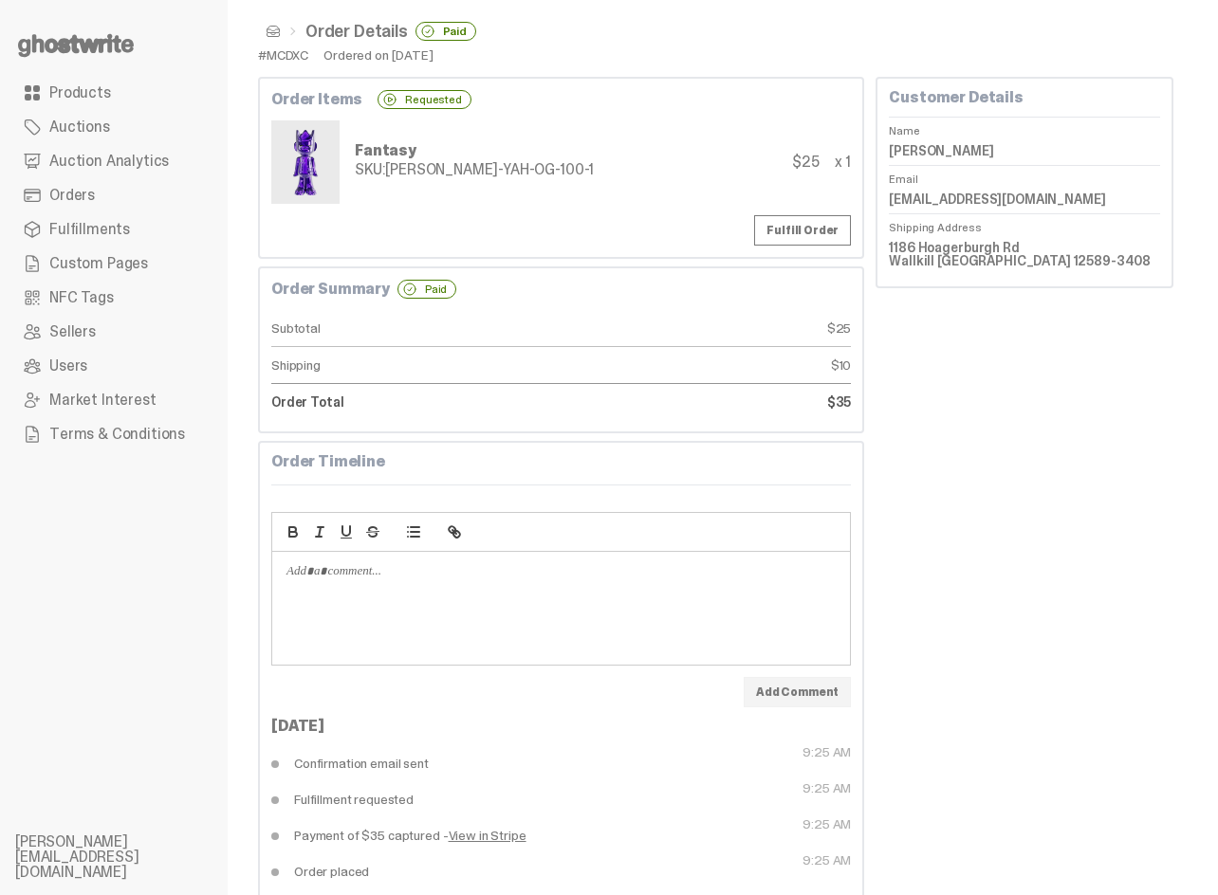
scroll to position [60, 0]
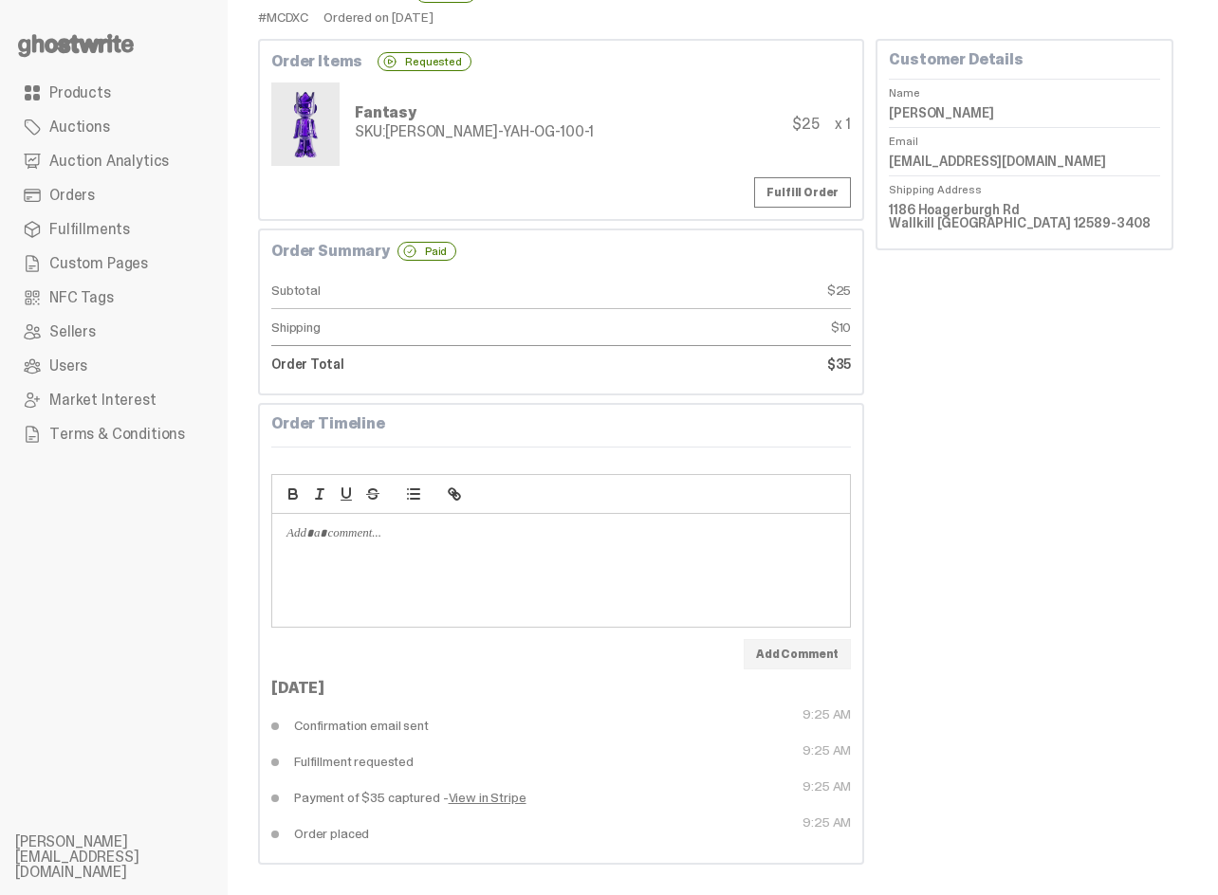
click at [349, 596] on div at bounding box center [561, 566] width 578 height 104
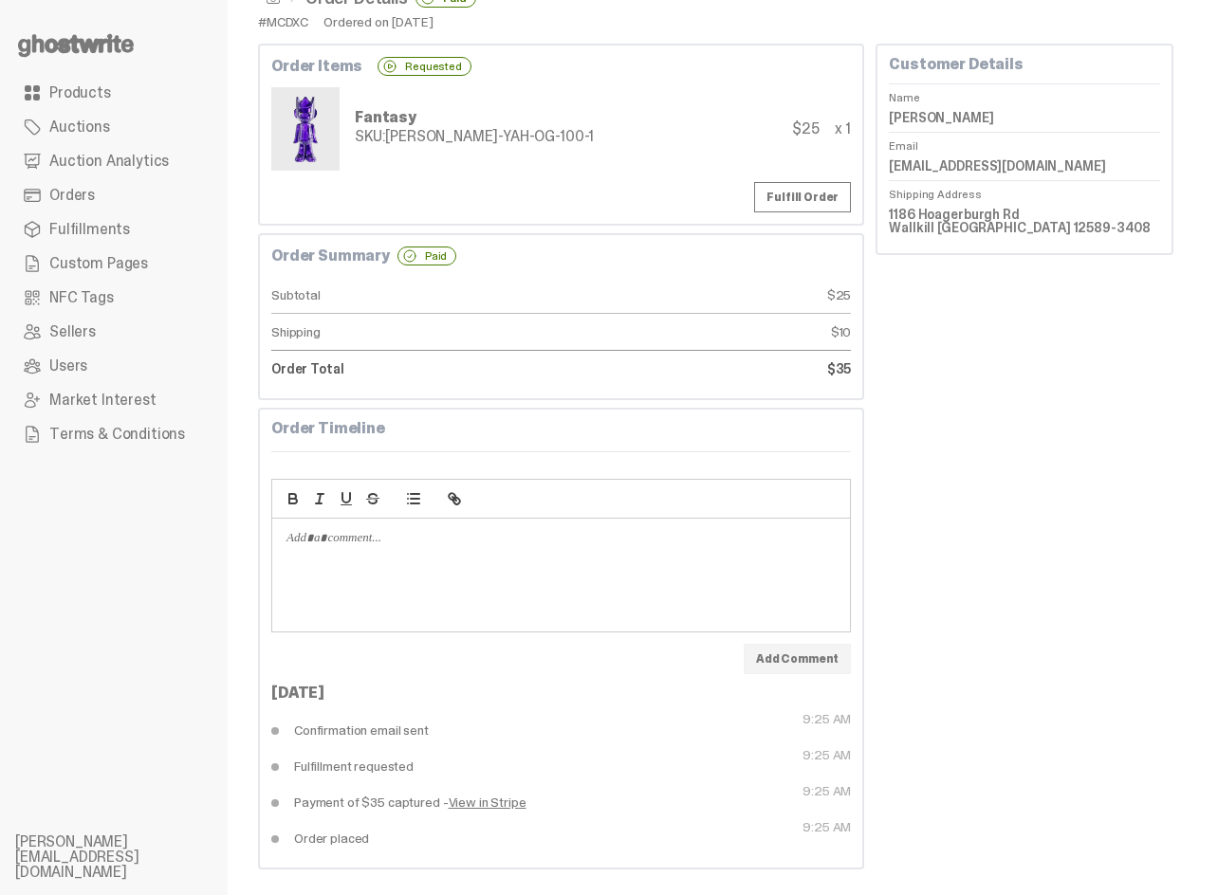
scroll to position [0, 0]
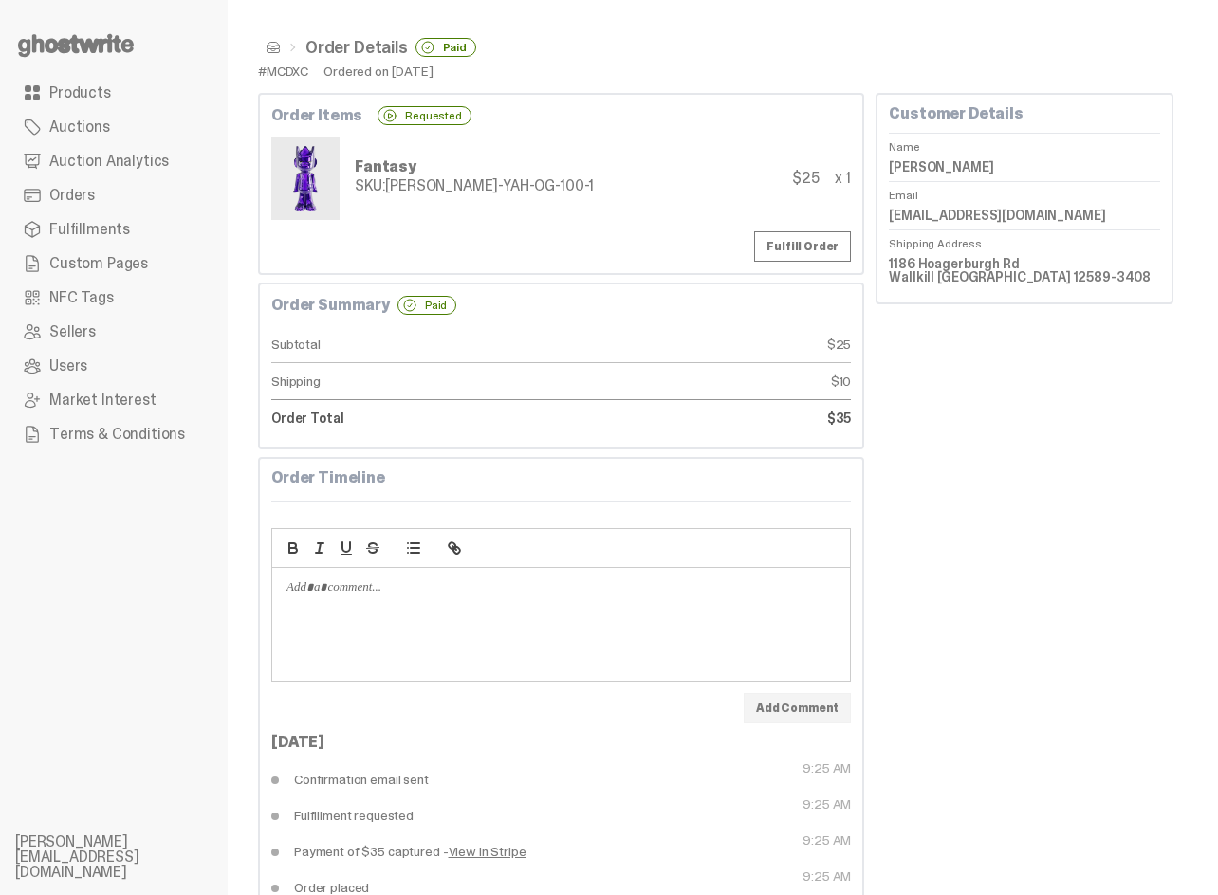
click at [1077, 428] on div "Customer Details Name Joe Raines Email jraines.ny25@gmail.com Shipping Address …" at bounding box center [1024, 506] width 298 height 826
click at [1021, 375] on div "Customer Details Name Joe Raines Email jraines.ny25@gmail.com Shipping Address …" at bounding box center [1024, 506] width 298 height 826
click at [1015, 509] on div "Customer Details Name Joe Raines Email jraines.ny25@gmail.com Shipping Address …" at bounding box center [1024, 506] width 298 height 826
click at [668, 44] on ul "Order Details Paid" at bounding box center [715, 47] width 915 height 19
drag, startPoint x: 1016, startPoint y: 435, endPoint x: 1056, endPoint y: 492, distance: 70.0
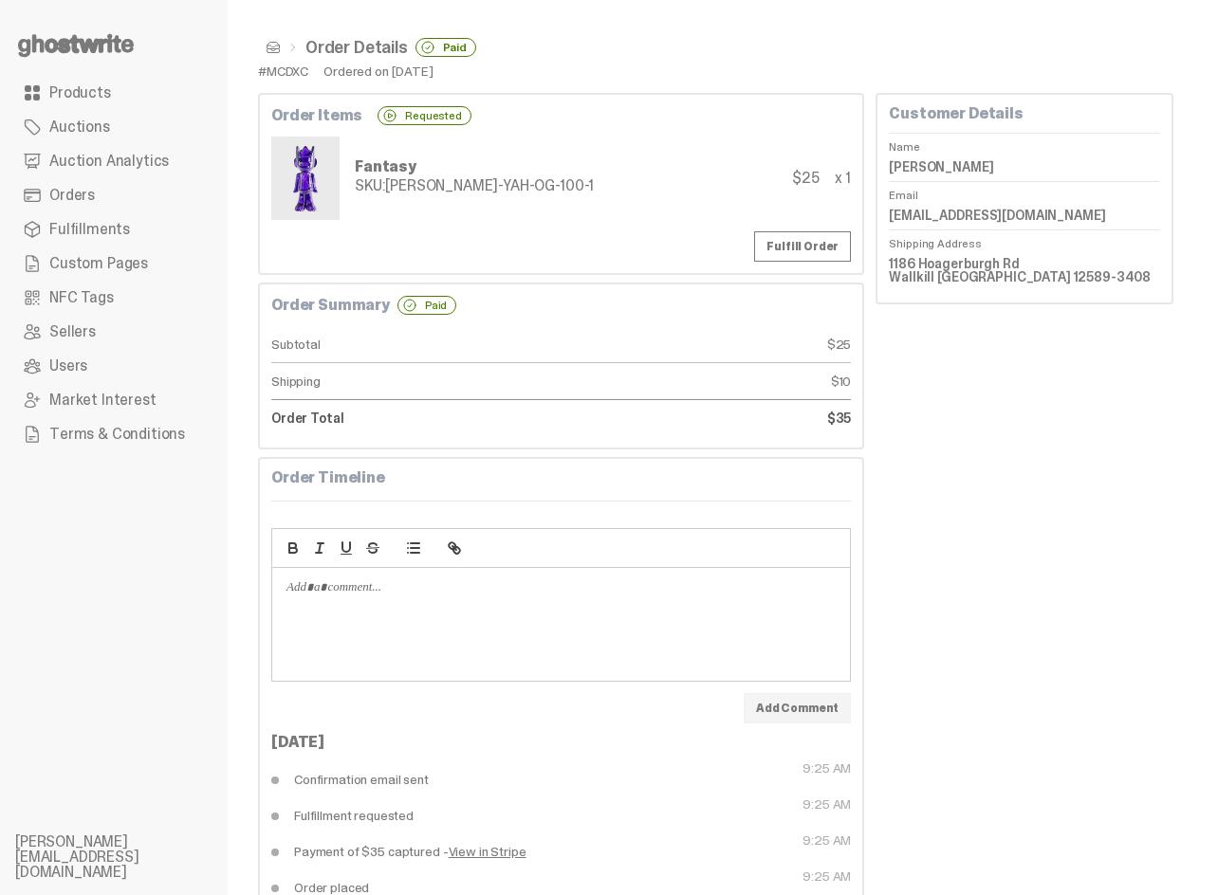
click at [1030, 458] on div "Customer Details Name Joe Raines Email jraines.ny25@gmail.com Shipping Address …" at bounding box center [1024, 506] width 298 height 826
click at [1019, 420] on div "Customer Details Name Joe Raines Email jraines.ny25@gmail.com Shipping Address …" at bounding box center [1024, 506] width 298 height 826
click at [966, 471] on div "Customer Details Name Joe Raines Email jraines.ny25@gmail.com Shipping Address …" at bounding box center [1024, 506] width 298 height 826
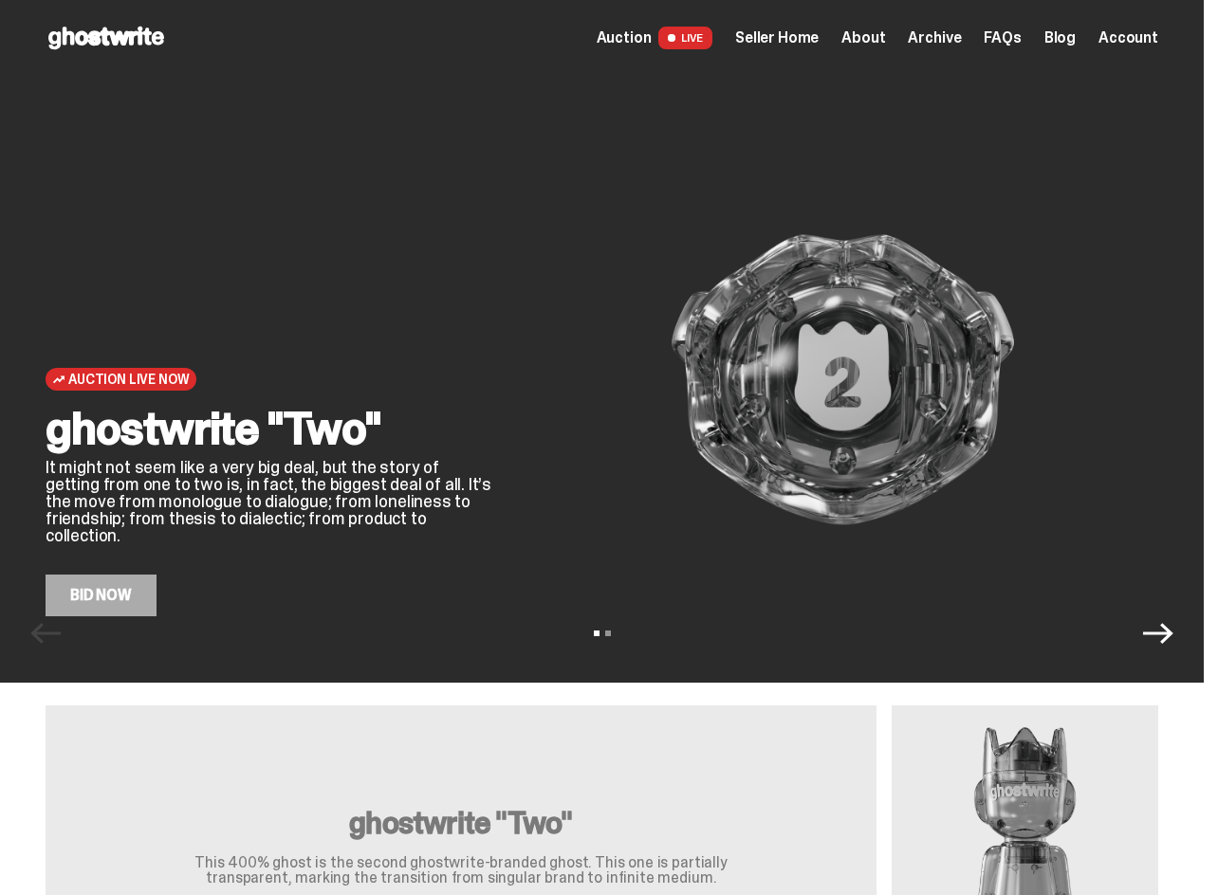
click at [957, 33] on span "Archive" at bounding box center [934, 37] width 53 height 15
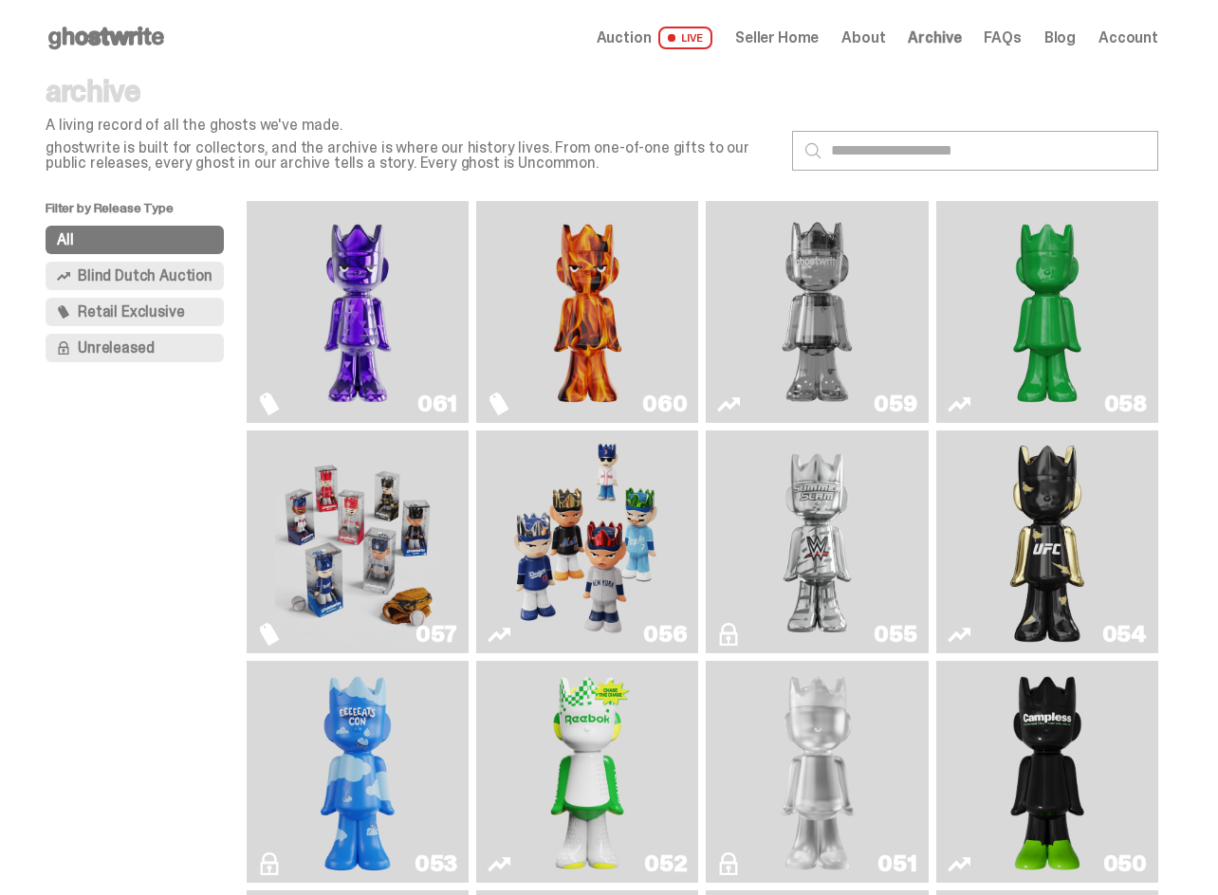
click at [171, 304] on span "Retail Exclusive" at bounding box center [131, 311] width 106 height 15
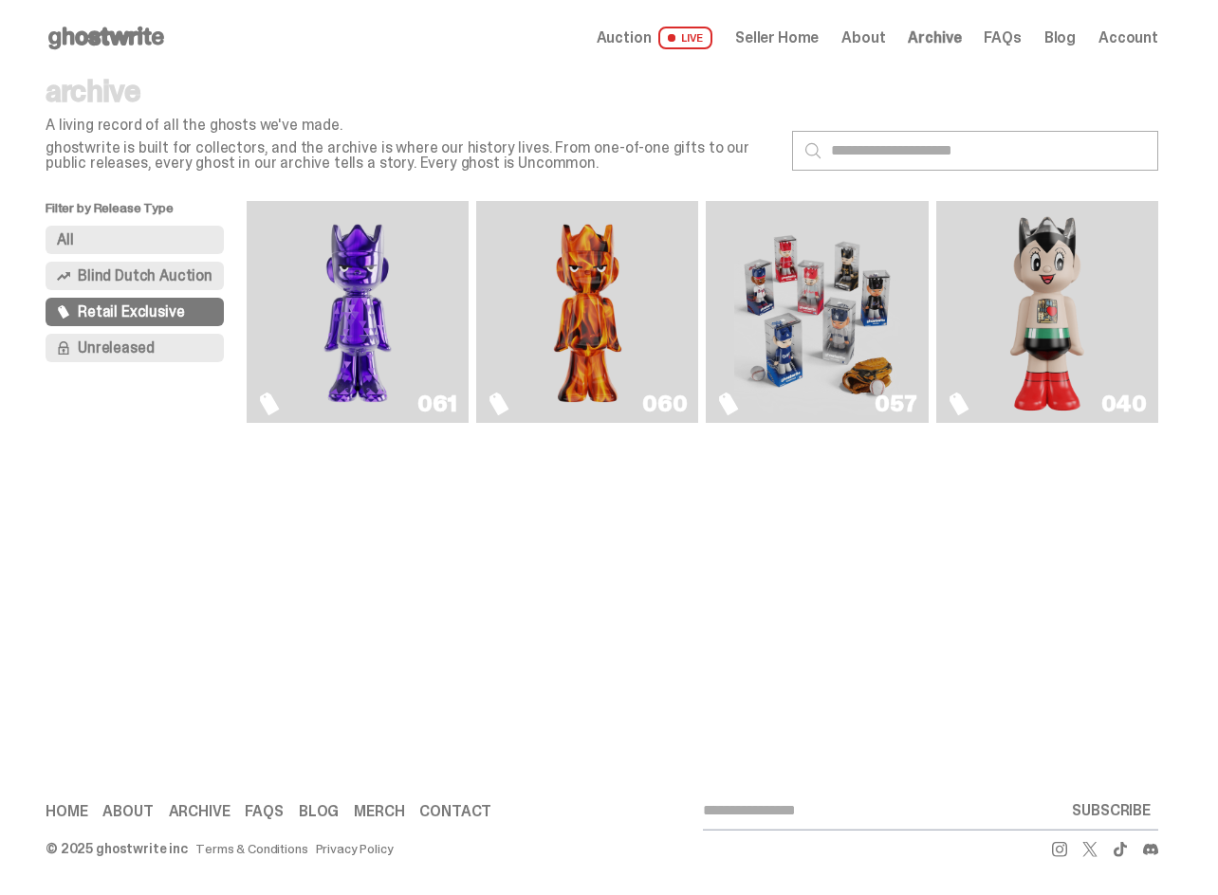
click at [162, 340] on button "Unreleased" at bounding box center [135, 348] width 178 height 28
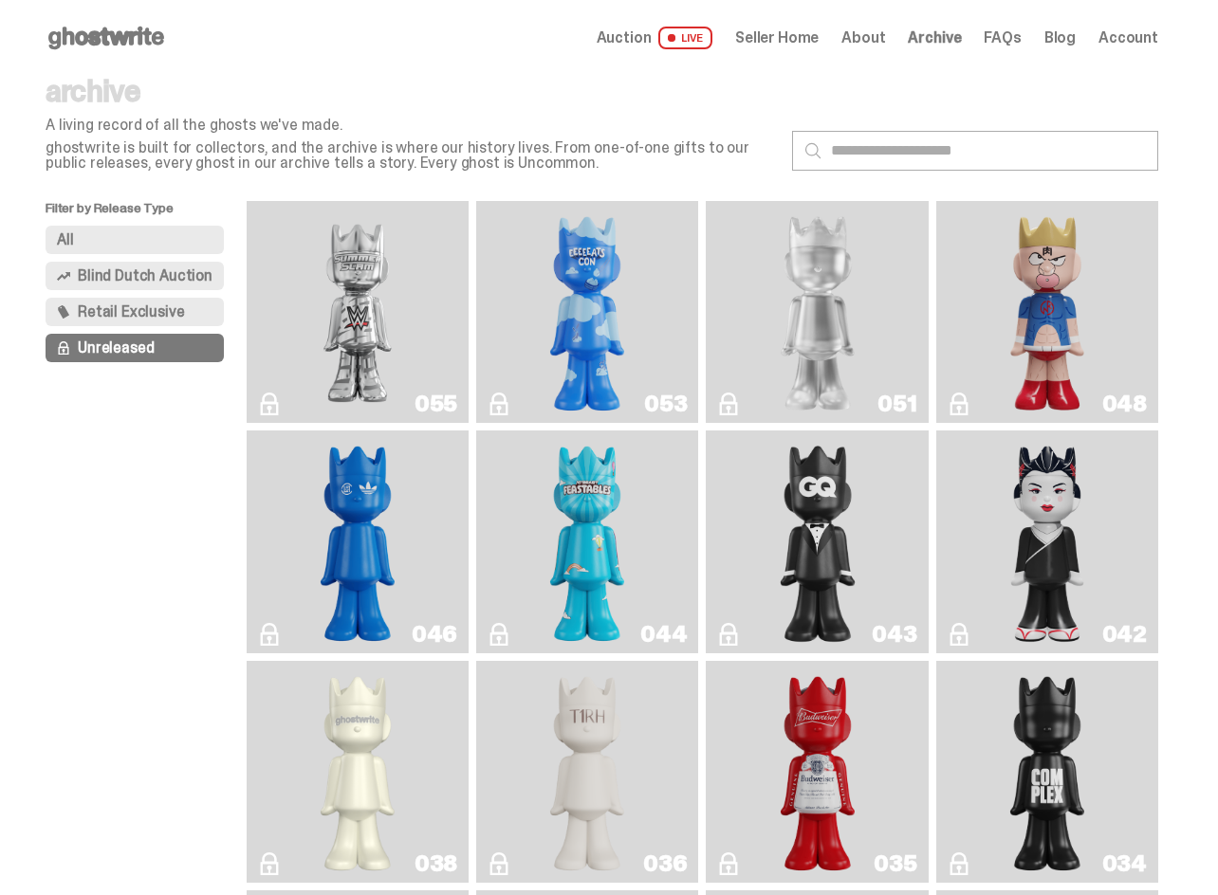
click at [138, 265] on button "Blind Dutch Auction" at bounding box center [135, 276] width 178 height 28
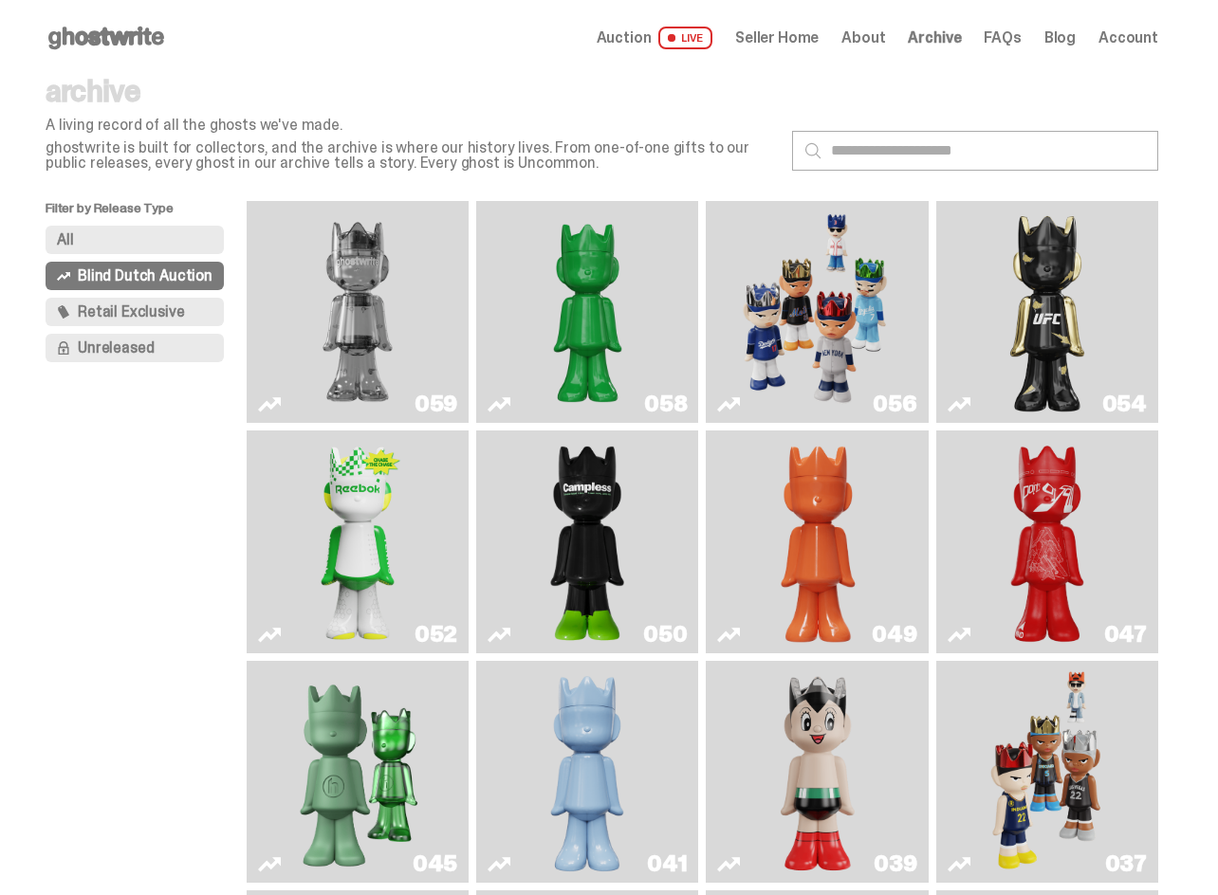
click at [154, 246] on button "All" at bounding box center [135, 240] width 178 height 28
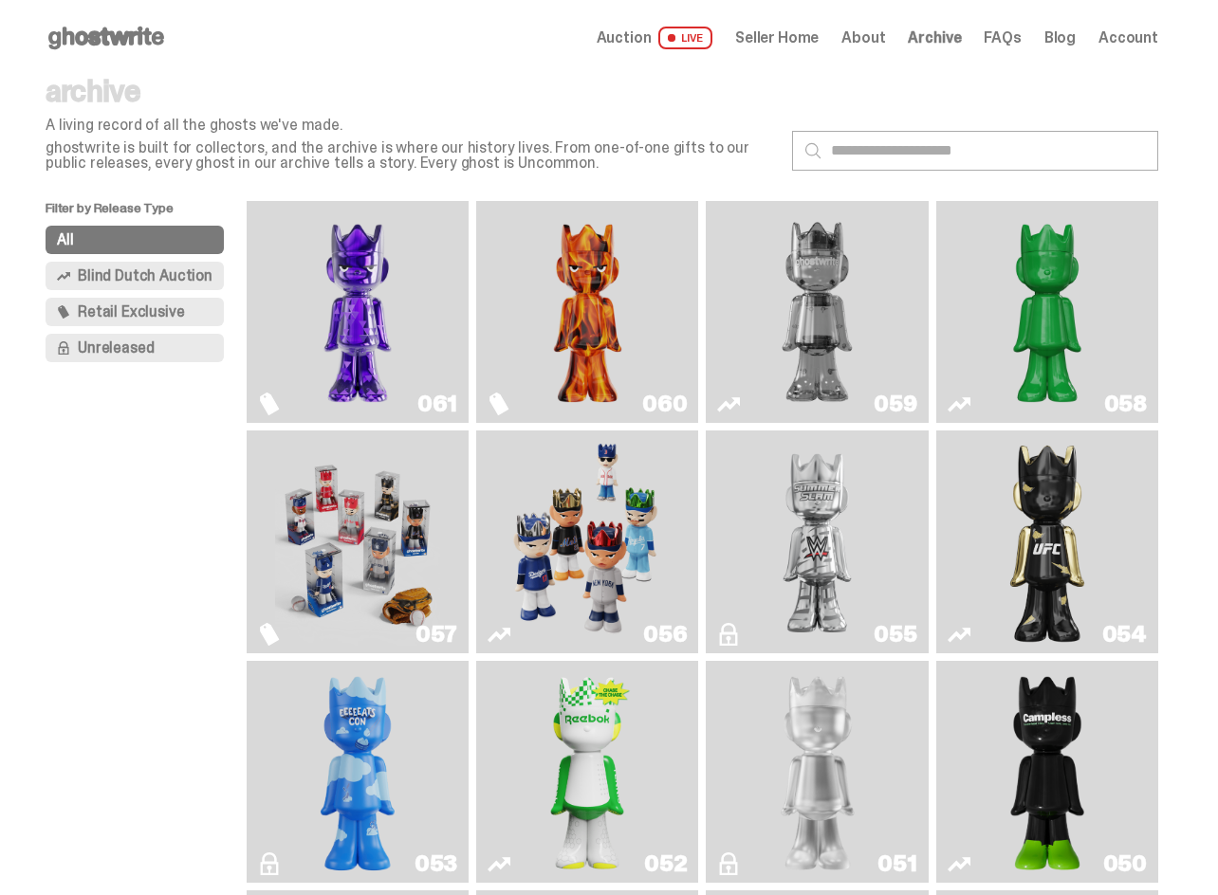
click at [145, 268] on span "Blind Dutch Auction" at bounding box center [145, 275] width 135 height 15
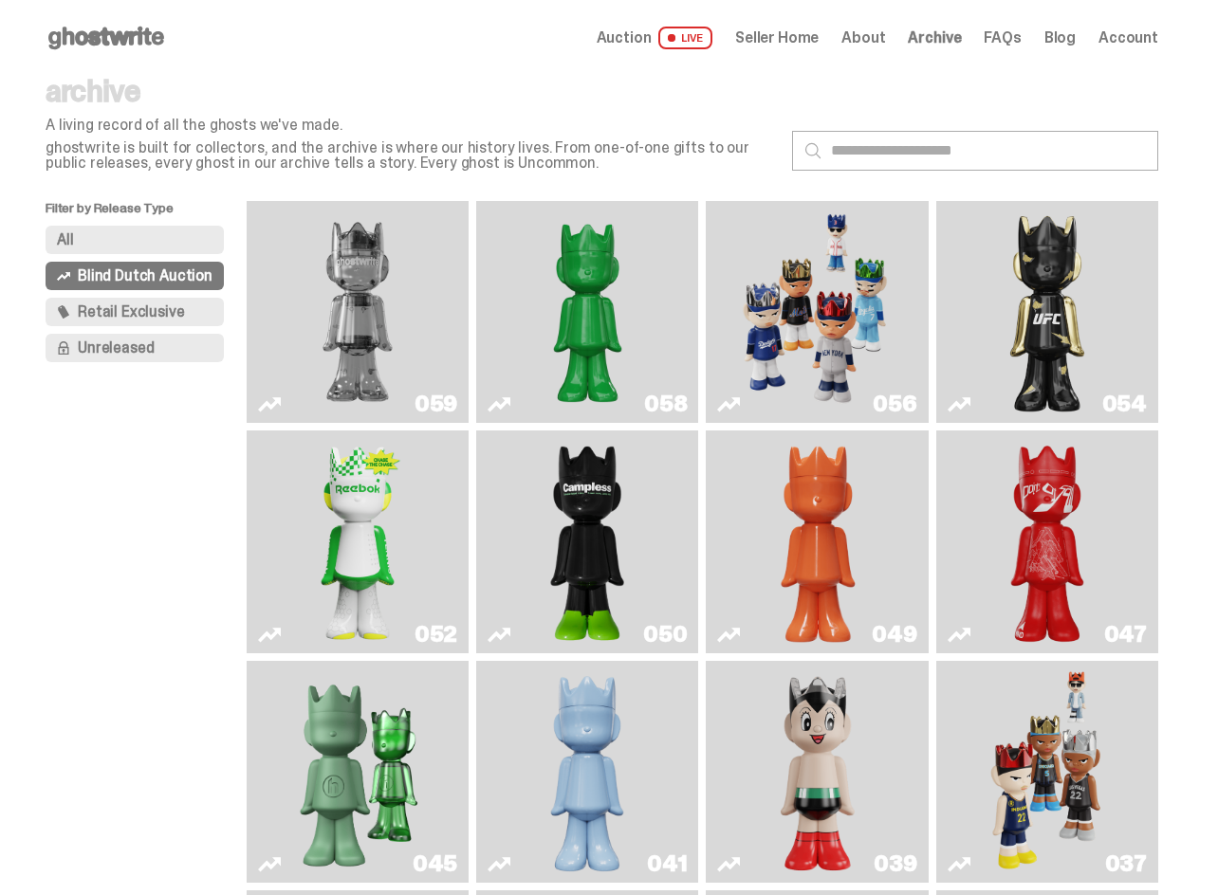
click at [126, 21] on div "Open main menu Home Auction LIVE Seller Home About Archive FAQs Blog Account" at bounding box center [601, 38] width 1203 height 76
click at [112, 43] on icon at bounding box center [106, 38] width 121 height 30
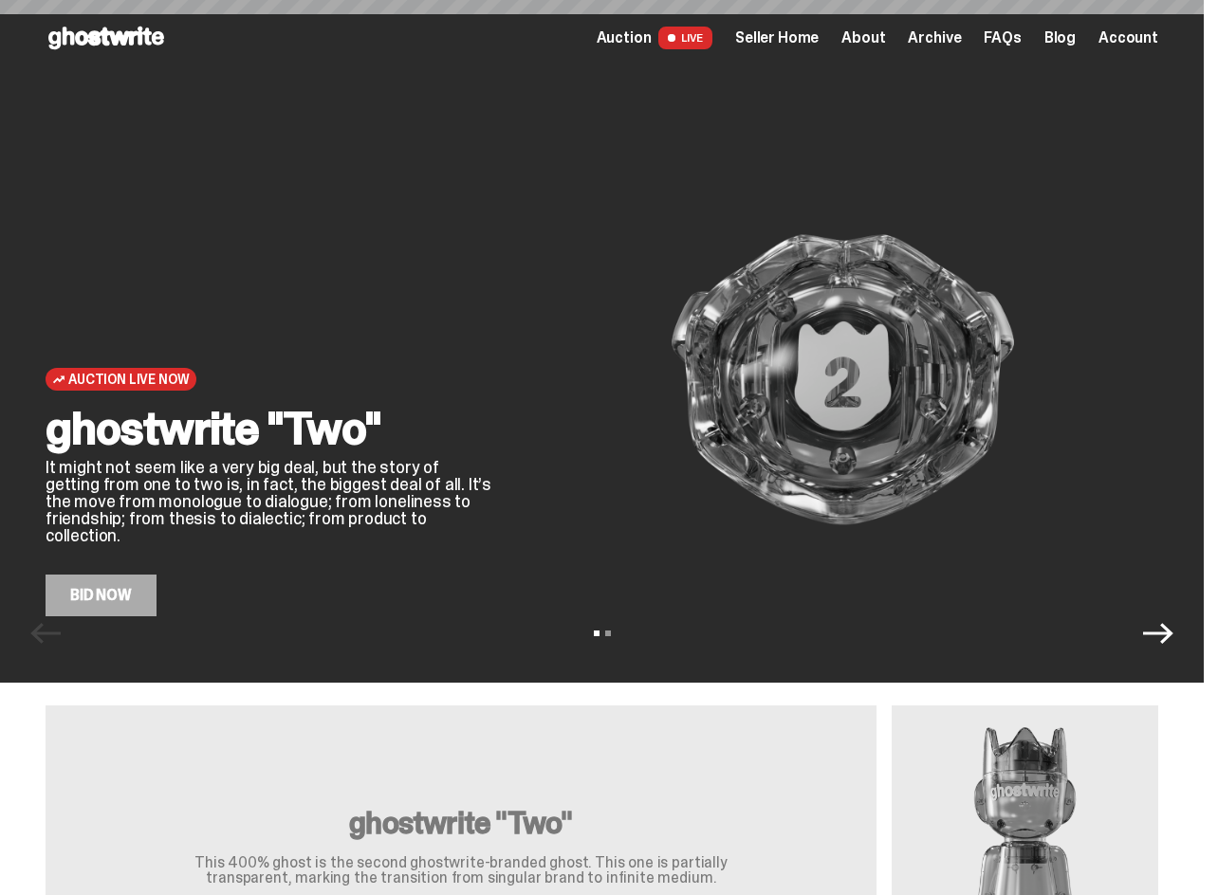
click at [948, 33] on span "Archive" at bounding box center [934, 37] width 53 height 15
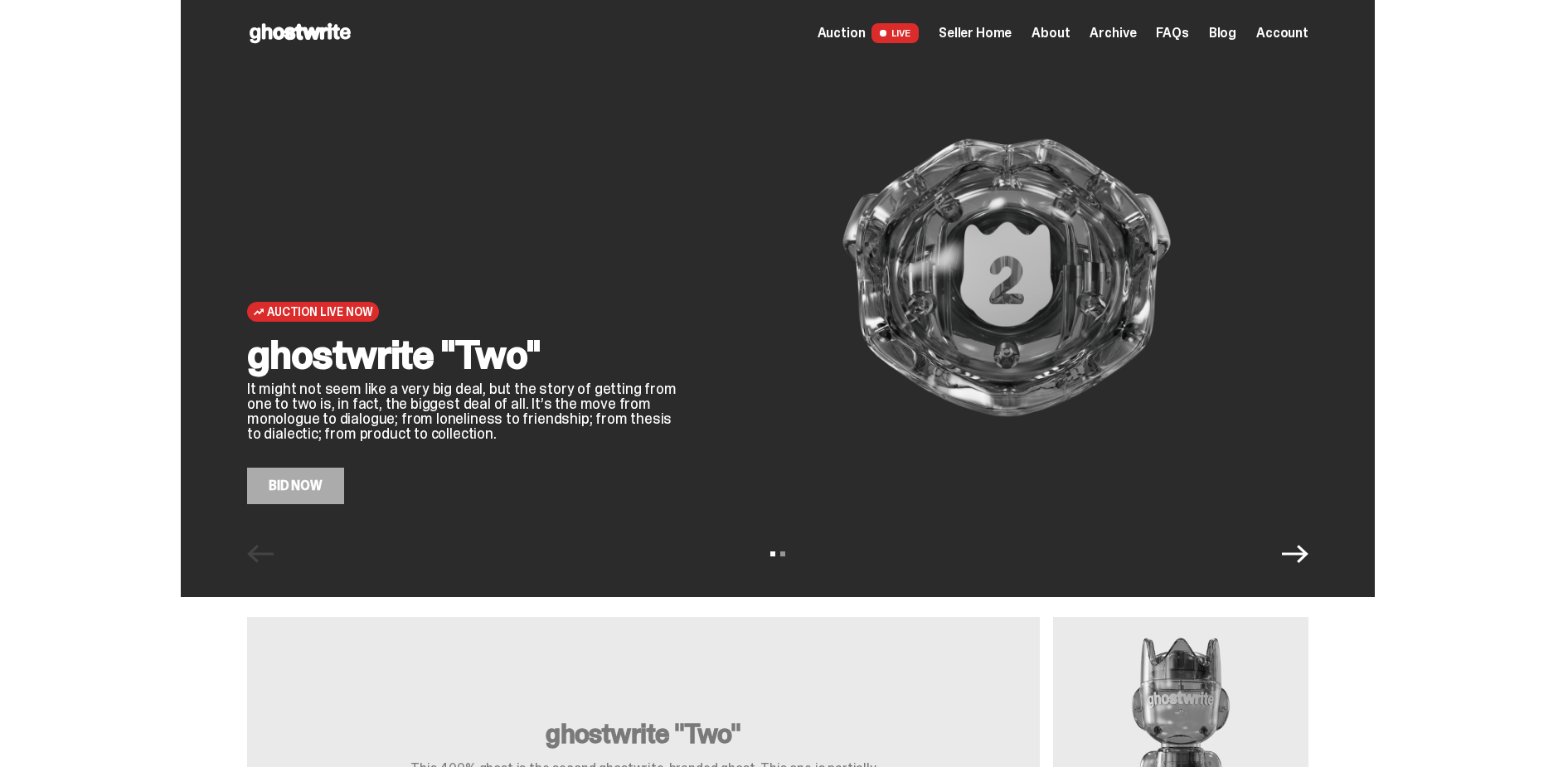
click at [985, 34] on span "Seller Home" at bounding box center [975, 32] width 73 height 13
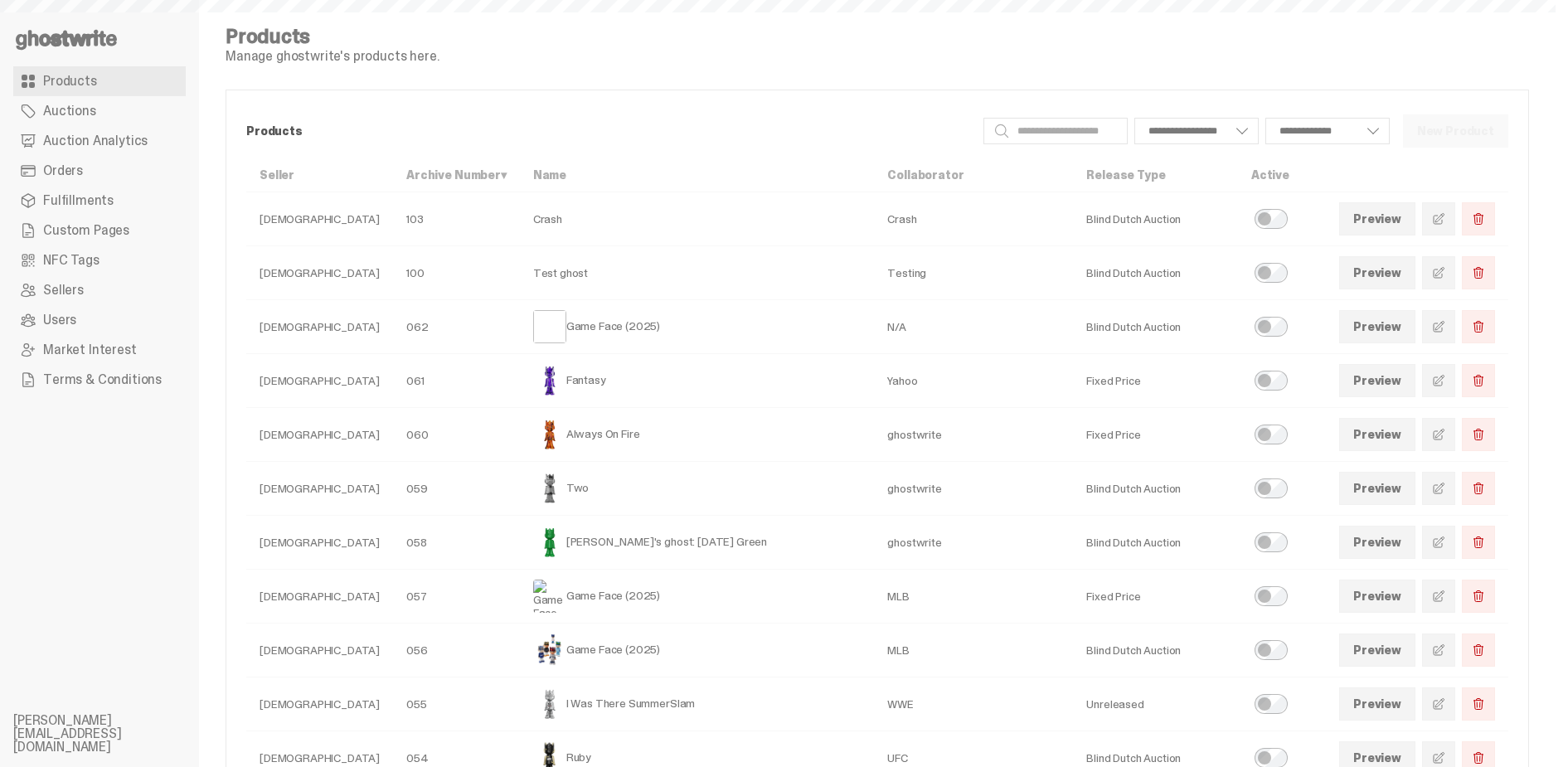
click at [132, 148] on span "Auction Analytics" at bounding box center [94, 141] width 104 height 13
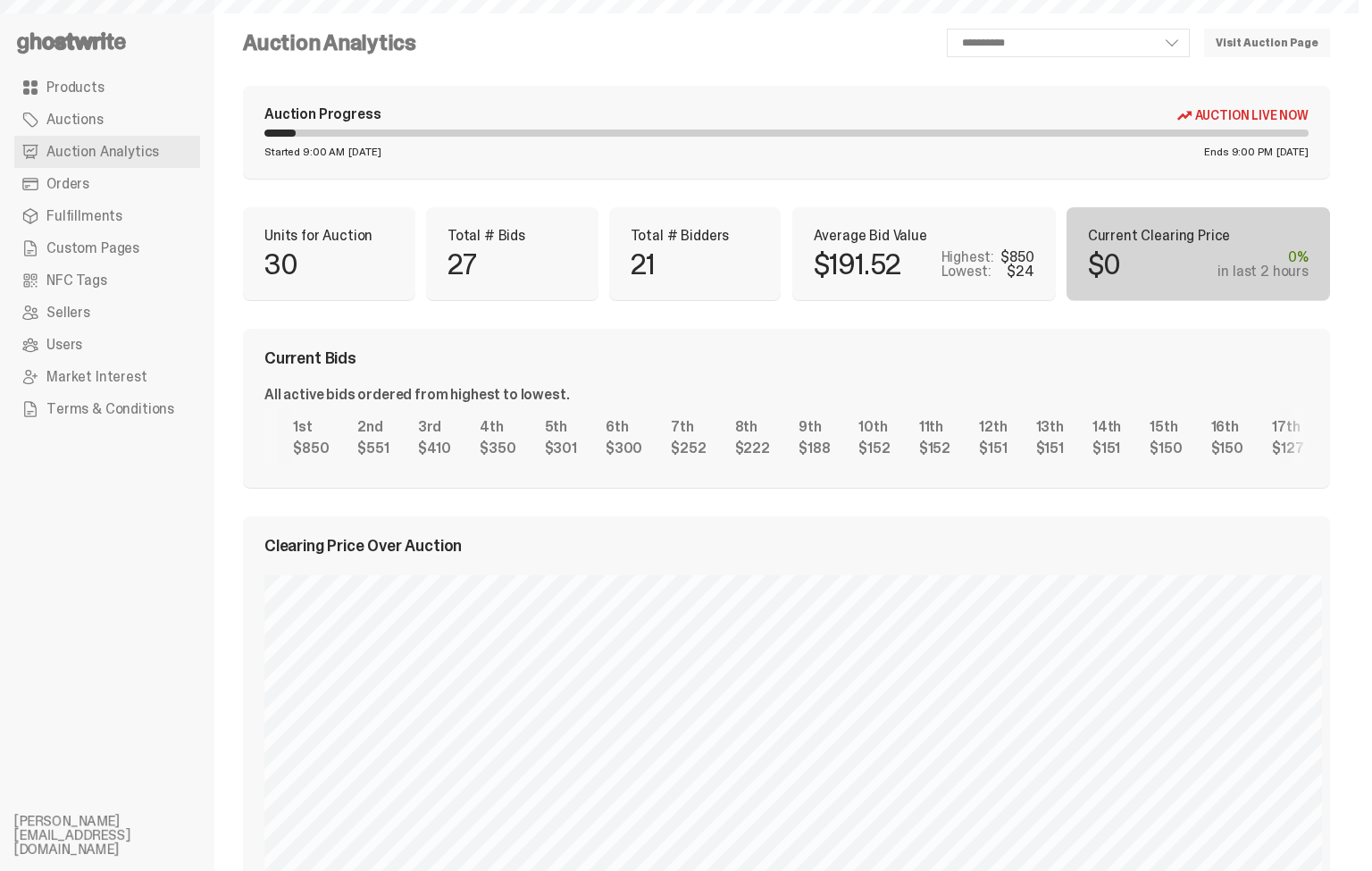
select select "**"
